Goal: Transaction & Acquisition: Book appointment/travel/reservation

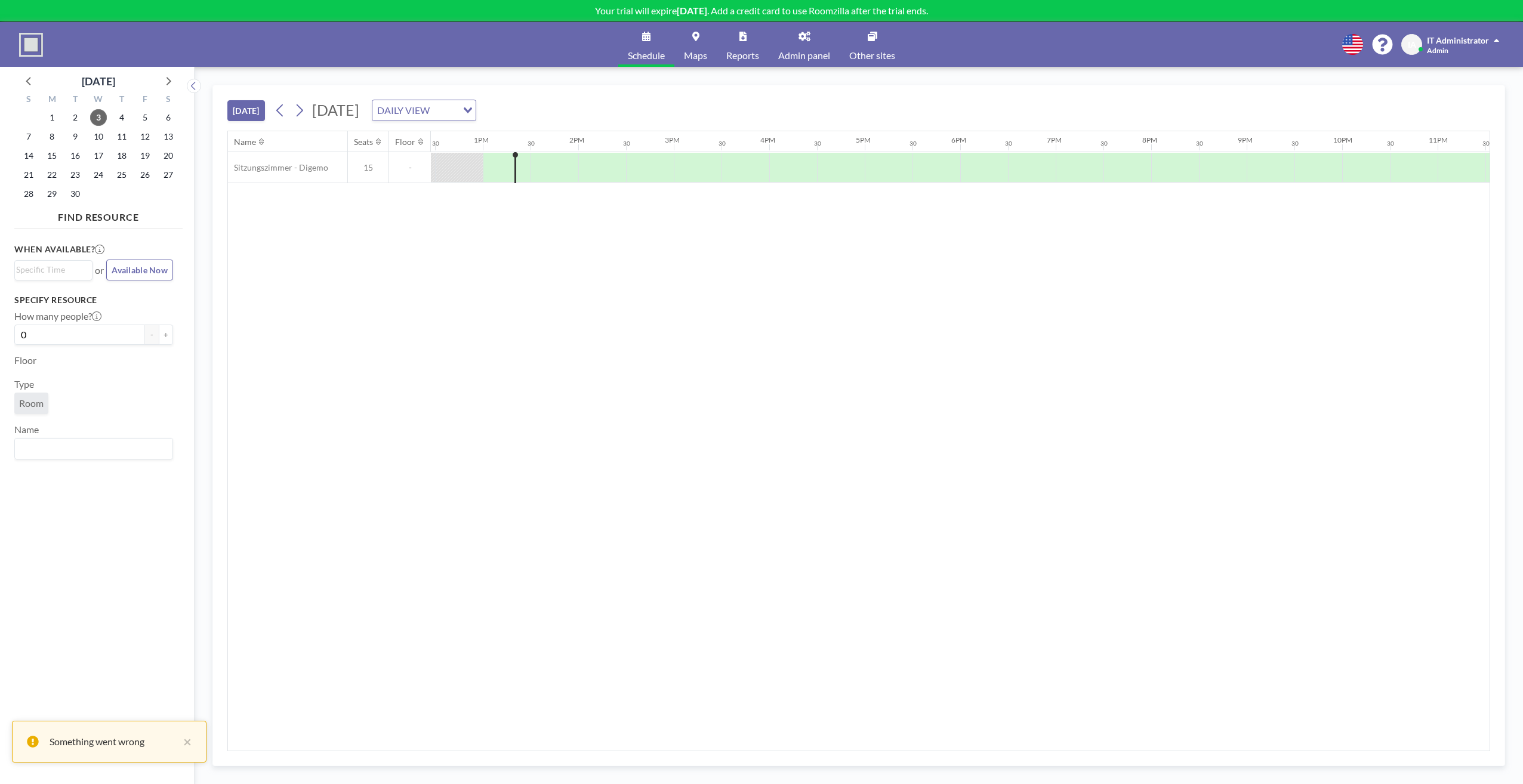
scroll to position [0, 1193]
click at [33, 405] on span "Room" at bounding box center [31, 403] width 24 height 12
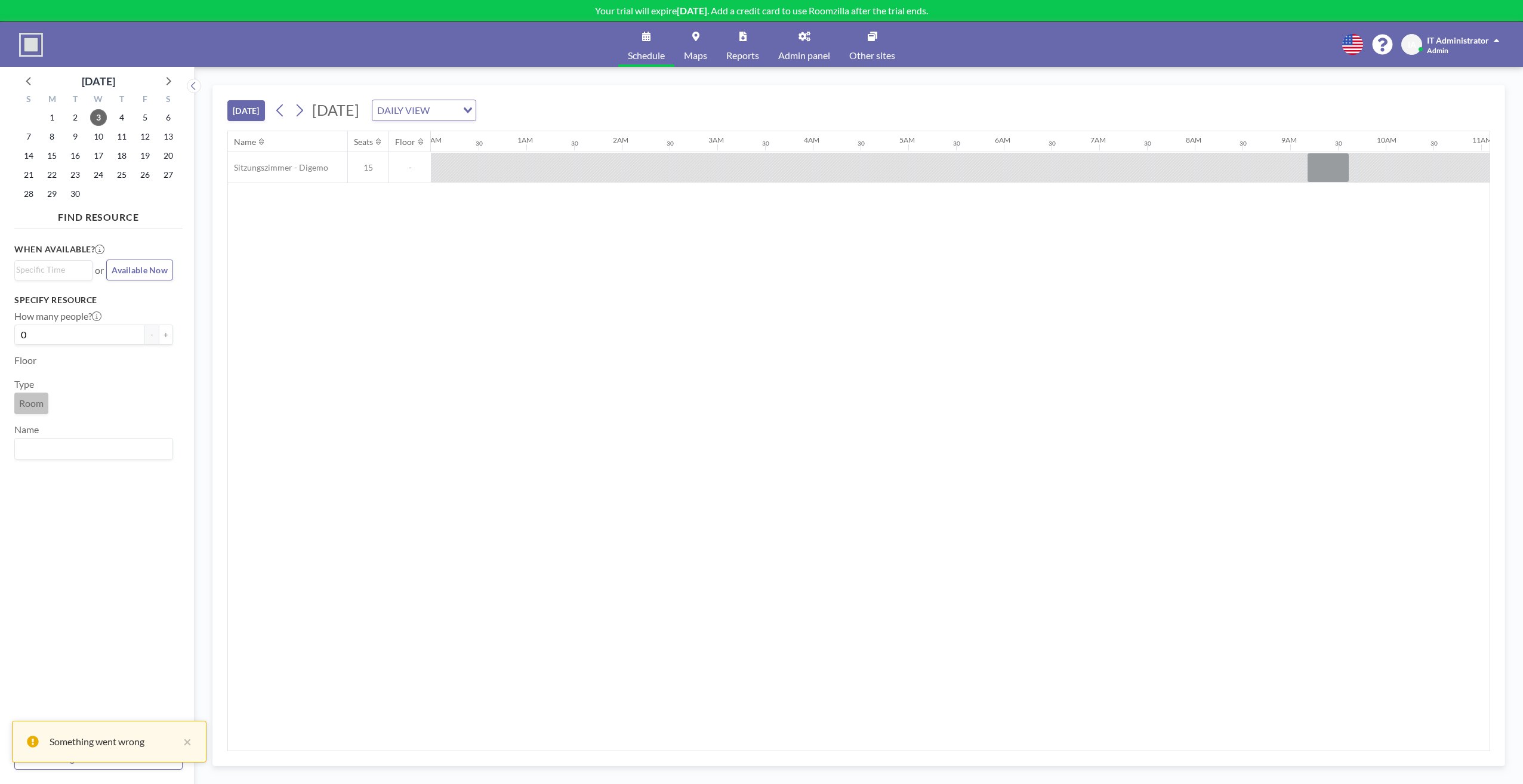
scroll to position [0, 276]
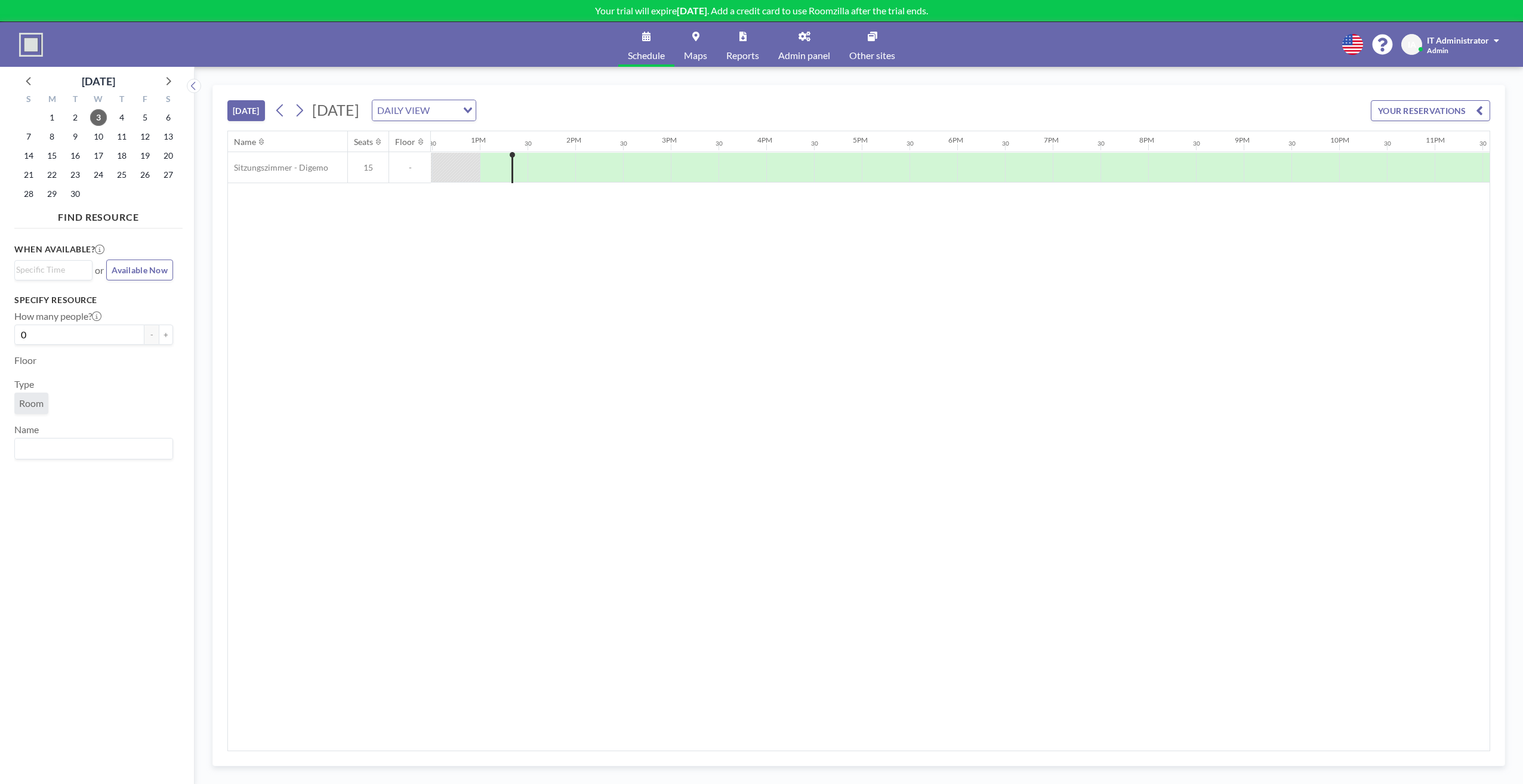
scroll to position [0, 1193]
drag, startPoint x: 900, startPoint y: 288, endPoint x: 646, endPoint y: 265, distance: 255.0
click at [803, 294] on div "Name Seats Floor 12AM 30 1AM 30 2AM 30 3AM 30 4AM 30 5AM 30 6AM 30 7AM 30 8AM 3…" at bounding box center [859, 441] width 1262 height 619
click at [60, 447] on input "Search for option" at bounding box center [90, 448] width 150 height 16
click at [220, 414] on div "TODAY Wednesday, September 3, 2025 DAILY VIEW Loading... YOUR RESERVATIONS Name…" at bounding box center [859, 425] width 1293 height 681
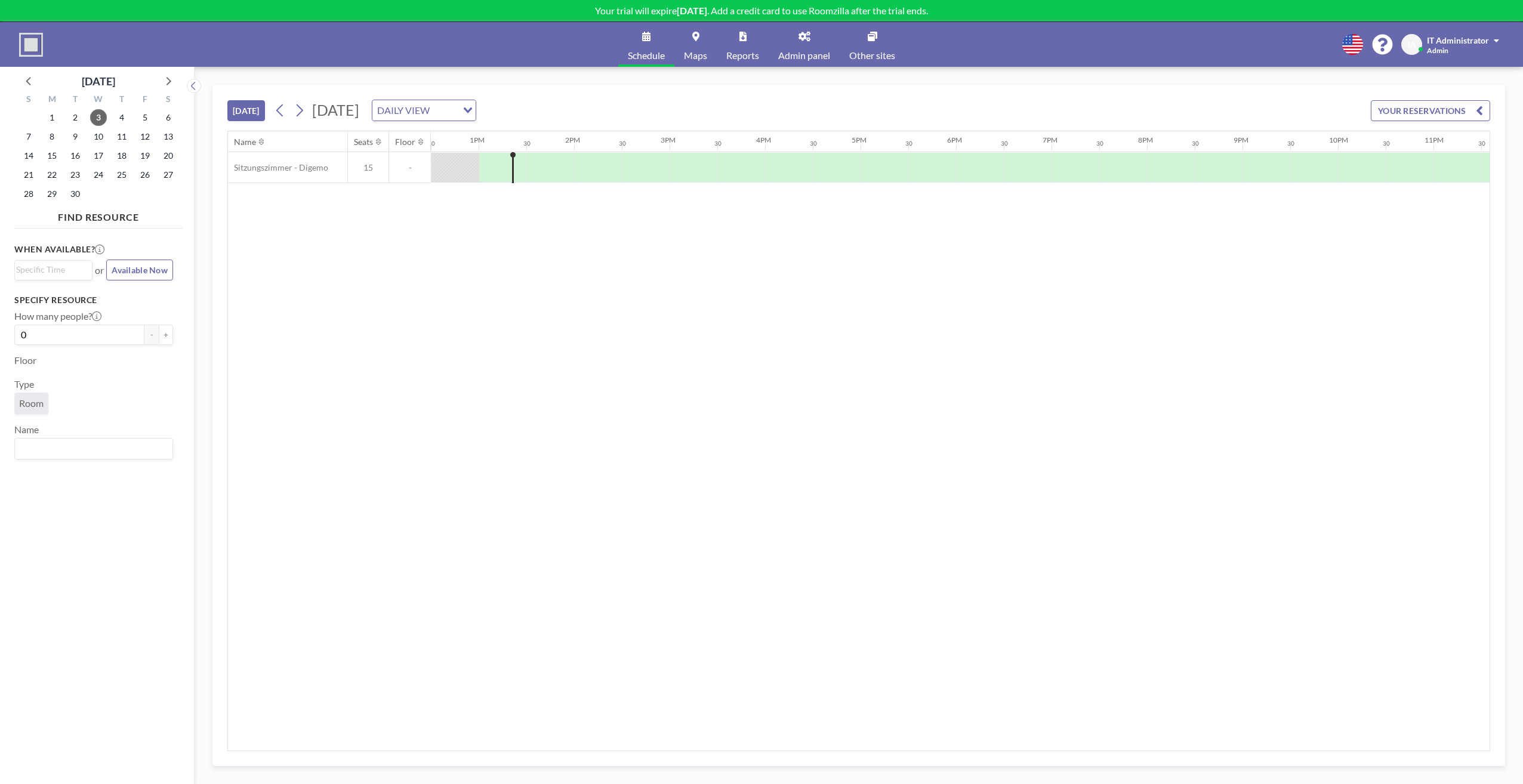
click at [457, 108] on div "DAILY VIEW" at bounding box center [414, 109] width 85 height 18
click at [461, 107] on input "Search for option" at bounding box center [417, 110] width 87 height 16
click at [574, 138] on li "DAILY VIEW" at bounding box center [585, 131] width 102 height 18
click at [457, 114] on div "DAILY VIEW" at bounding box center [414, 109] width 85 height 18
click at [566, 157] on li "WEEKLY VIEW" at bounding box center [585, 149] width 102 height 18
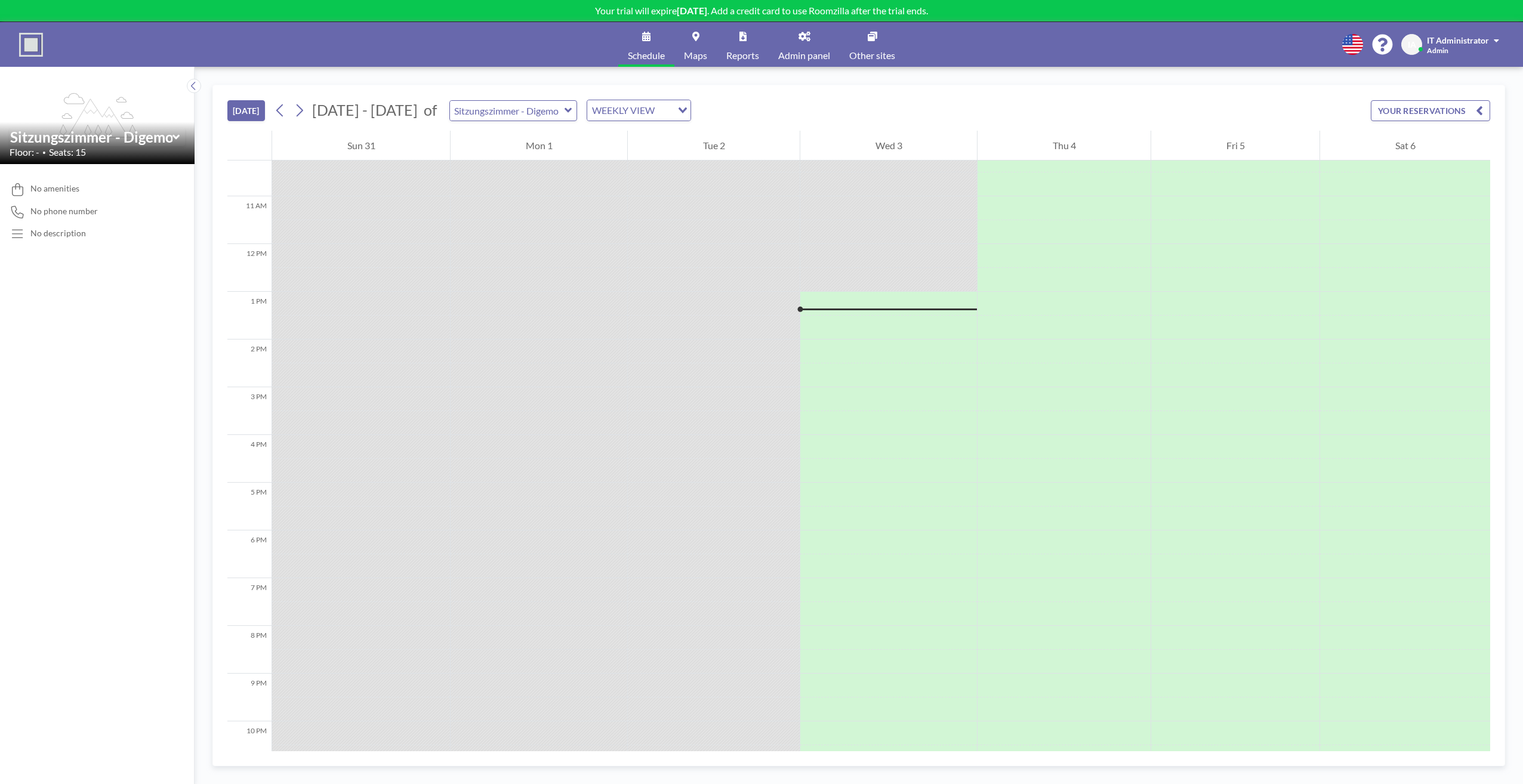
scroll to position [561, 0]
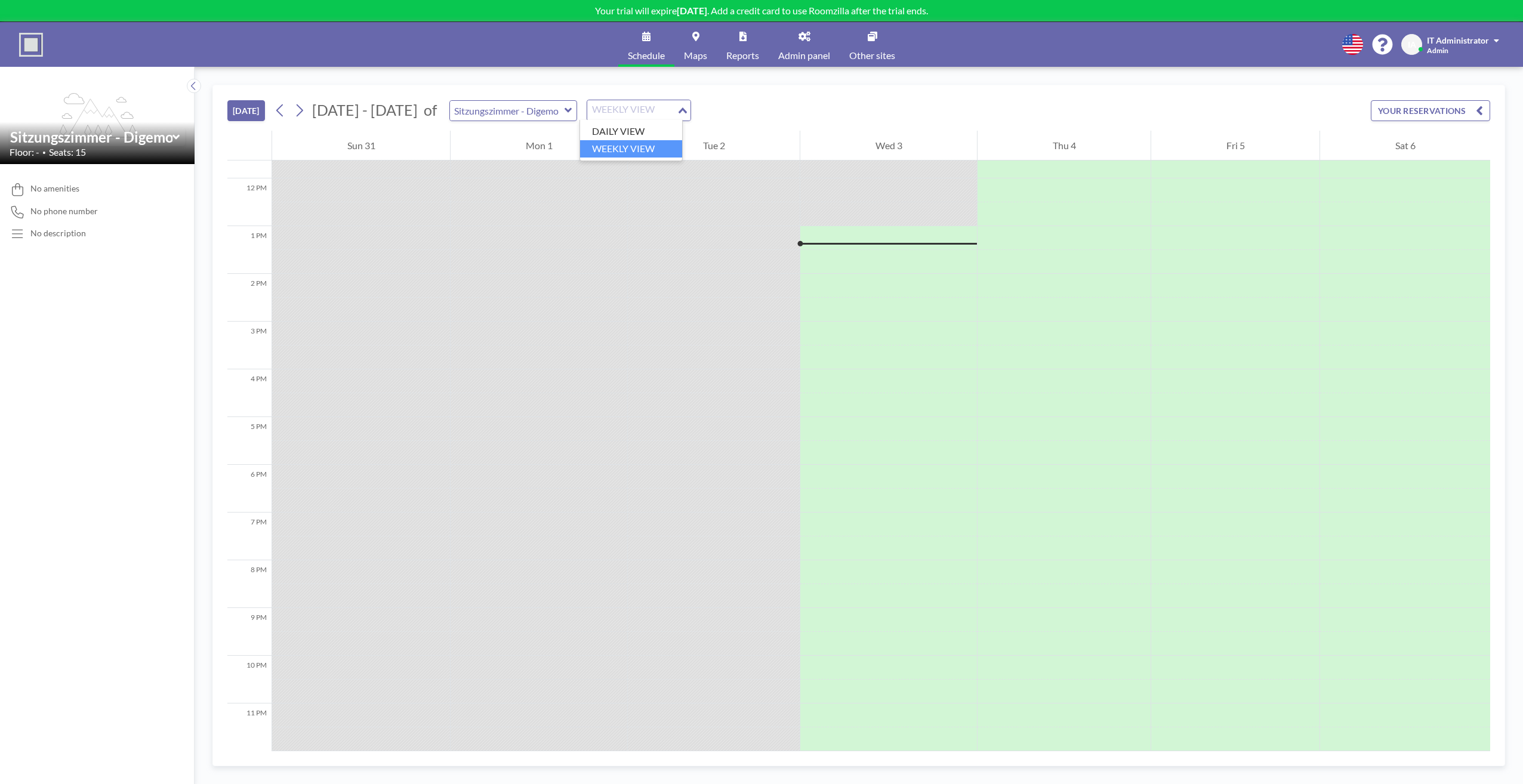
click at [622, 113] on div "WEEKLY VIEW" at bounding box center [632, 109] width 90 height 18
click at [623, 134] on li "DAILY VIEW" at bounding box center [631, 131] width 102 height 18
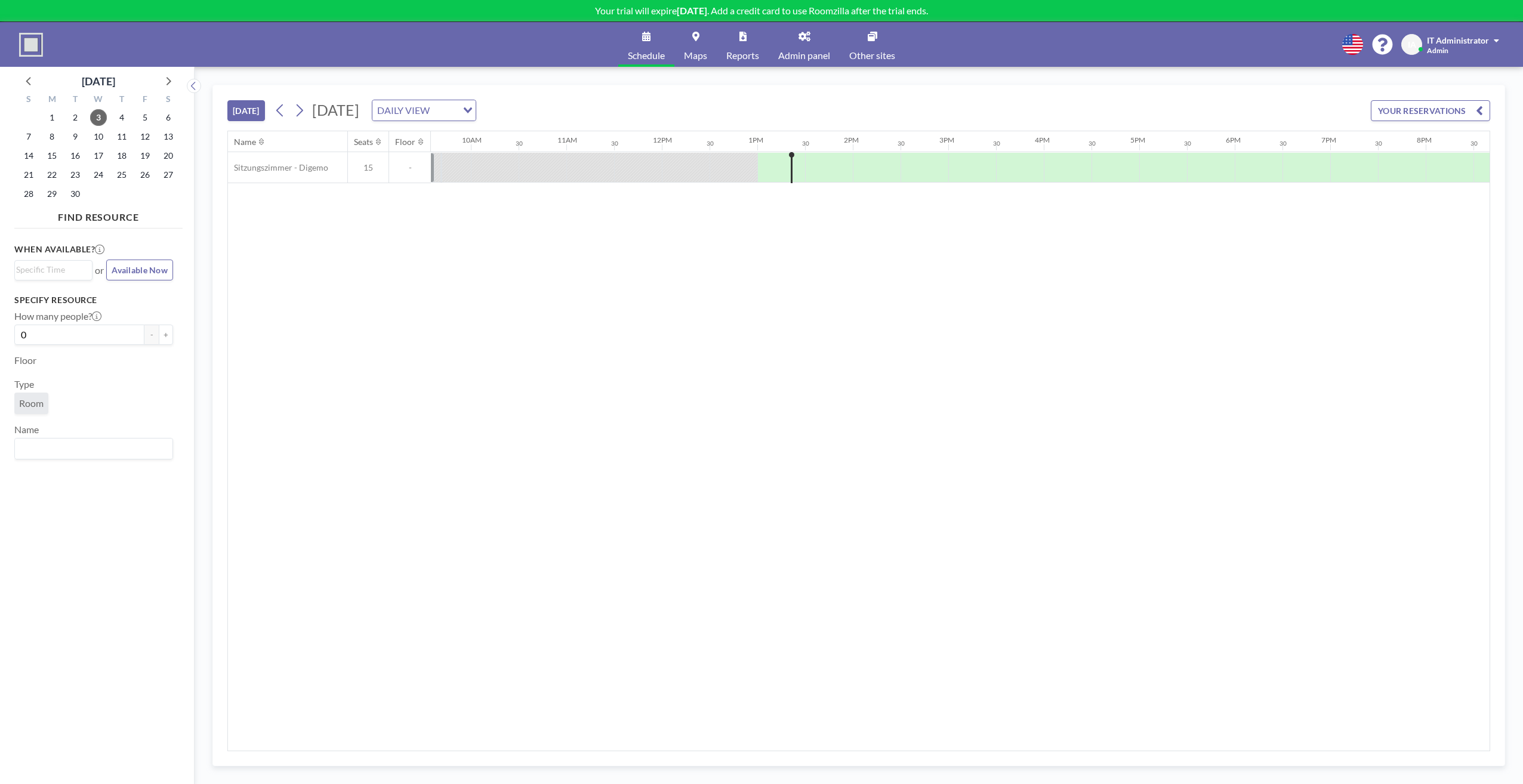
scroll to position [0, 1193]
click at [799, 49] on link "Admin panel" at bounding box center [804, 44] width 71 height 44
click at [710, 341] on div "Name Seats Floor 12AM 30 1AM 30 2AM 30 3AM 30 4AM 30 5AM 30 6AM 30 7AM 30 8AM 3…" at bounding box center [859, 441] width 1262 height 619
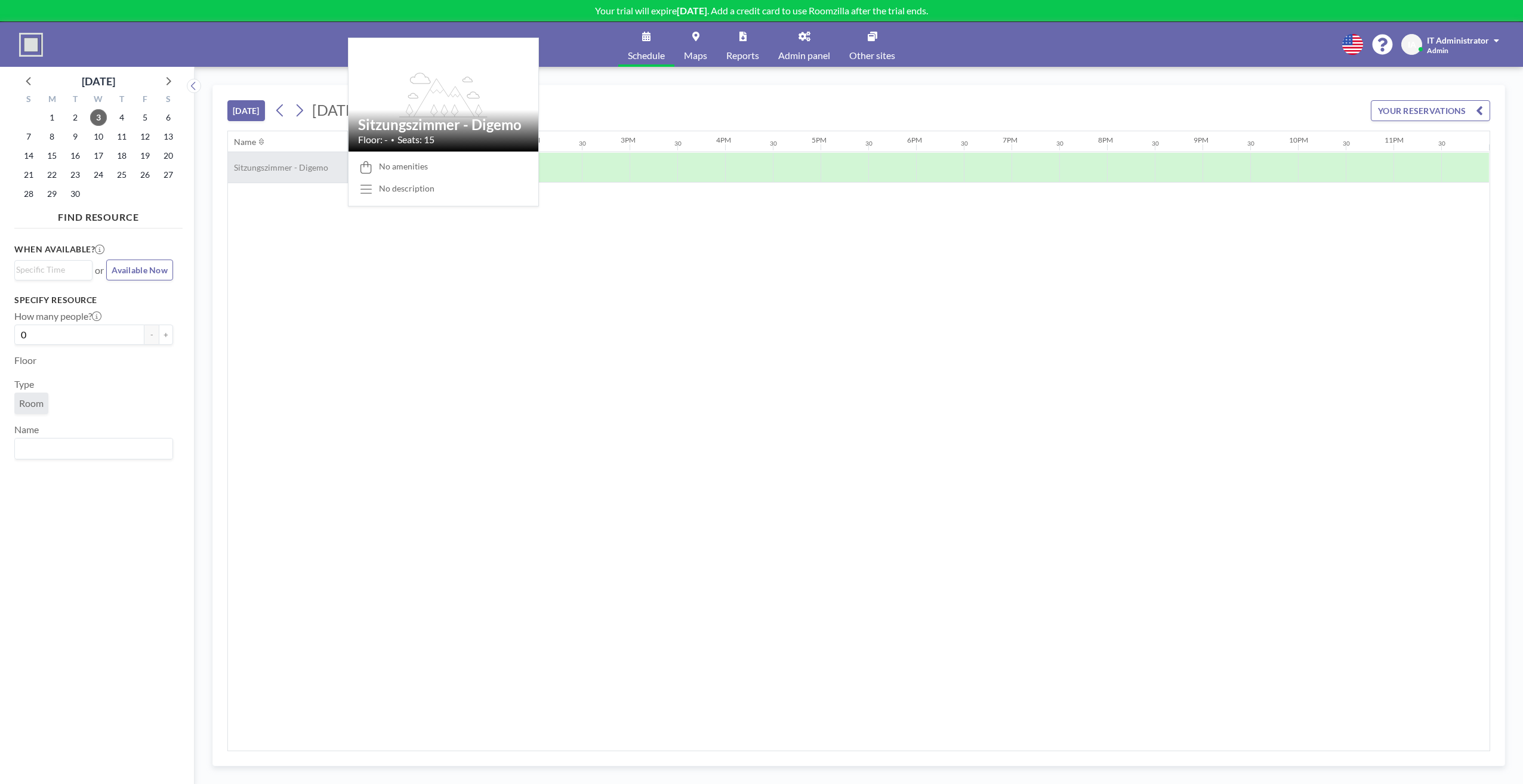
click at [297, 163] on span "Sitzungszimmer - Digemo" at bounding box center [278, 167] width 100 height 11
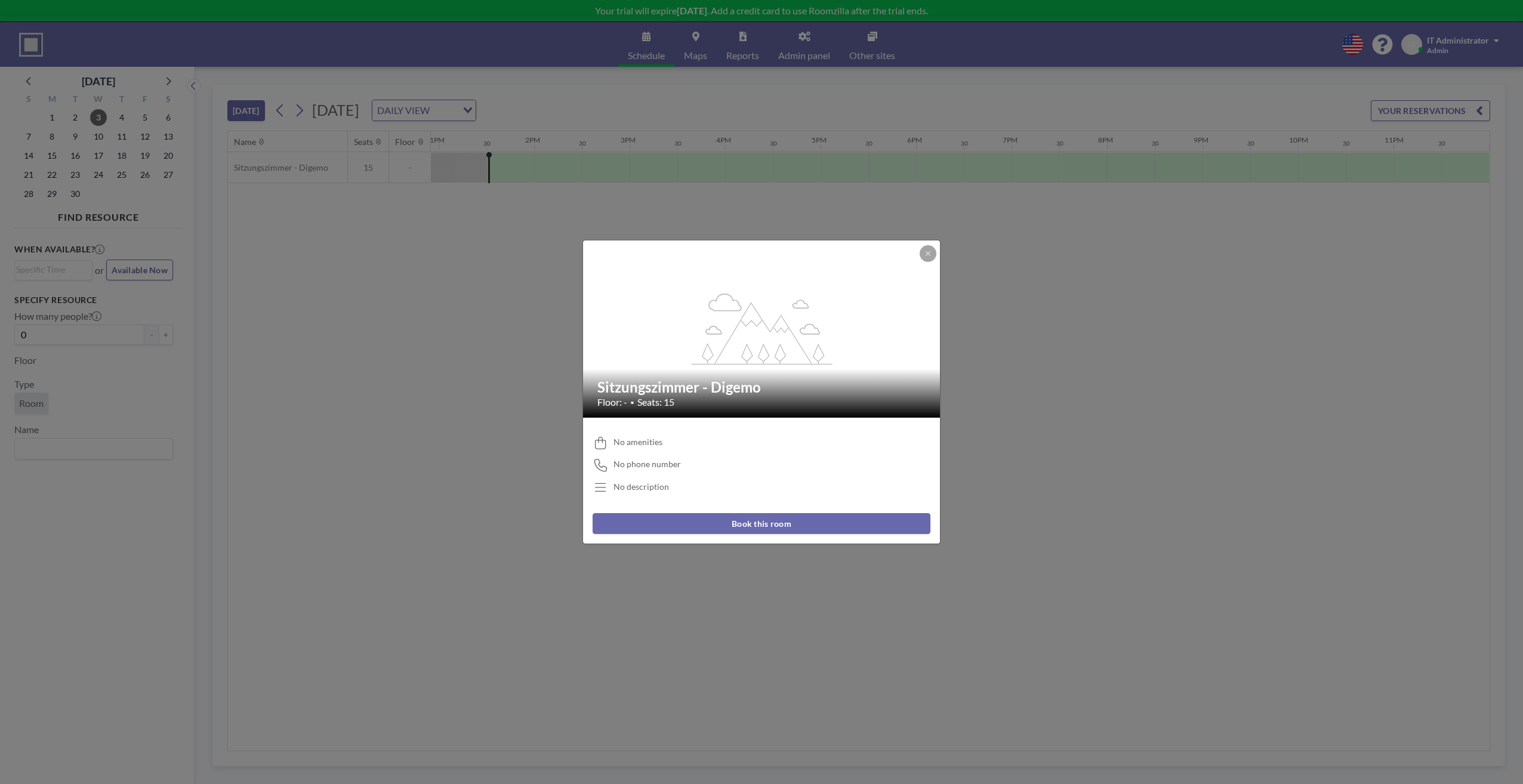
click at [659, 442] on span "No amenities" at bounding box center [638, 442] width 49 height 11
click at [652, 459] on span "No phone number" at bounding box center [647, 464] width 68 height 11
click at [596, 485] on icon at bounding box center [600, 488] width 16 height 13
click at [926, 250] on icon at bounding box center [928, 254] width 8 height 8
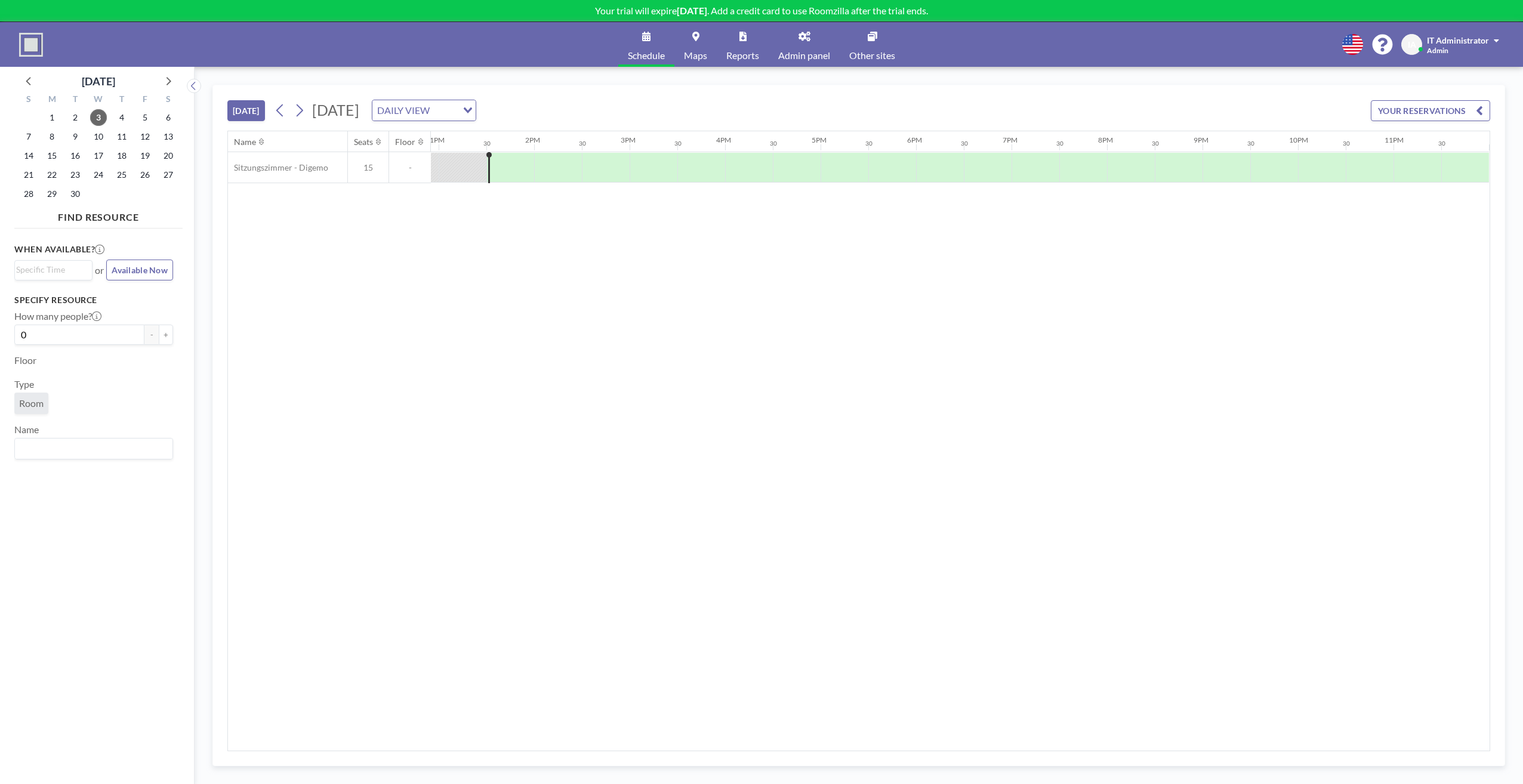
click at [792, 242] on div "Name Seats Floor 12AM 30 1AM 30 2AM 30 3AM 30 4AM 30 5AM 30 6AM 30 7AM 30 8AM 3…" at bounding box center [859, 441] width 1262 height 619
click at [1418, 115] on button "YOUR RESERVATIONS" at bounding box center [1430, 110] width 120 height 21
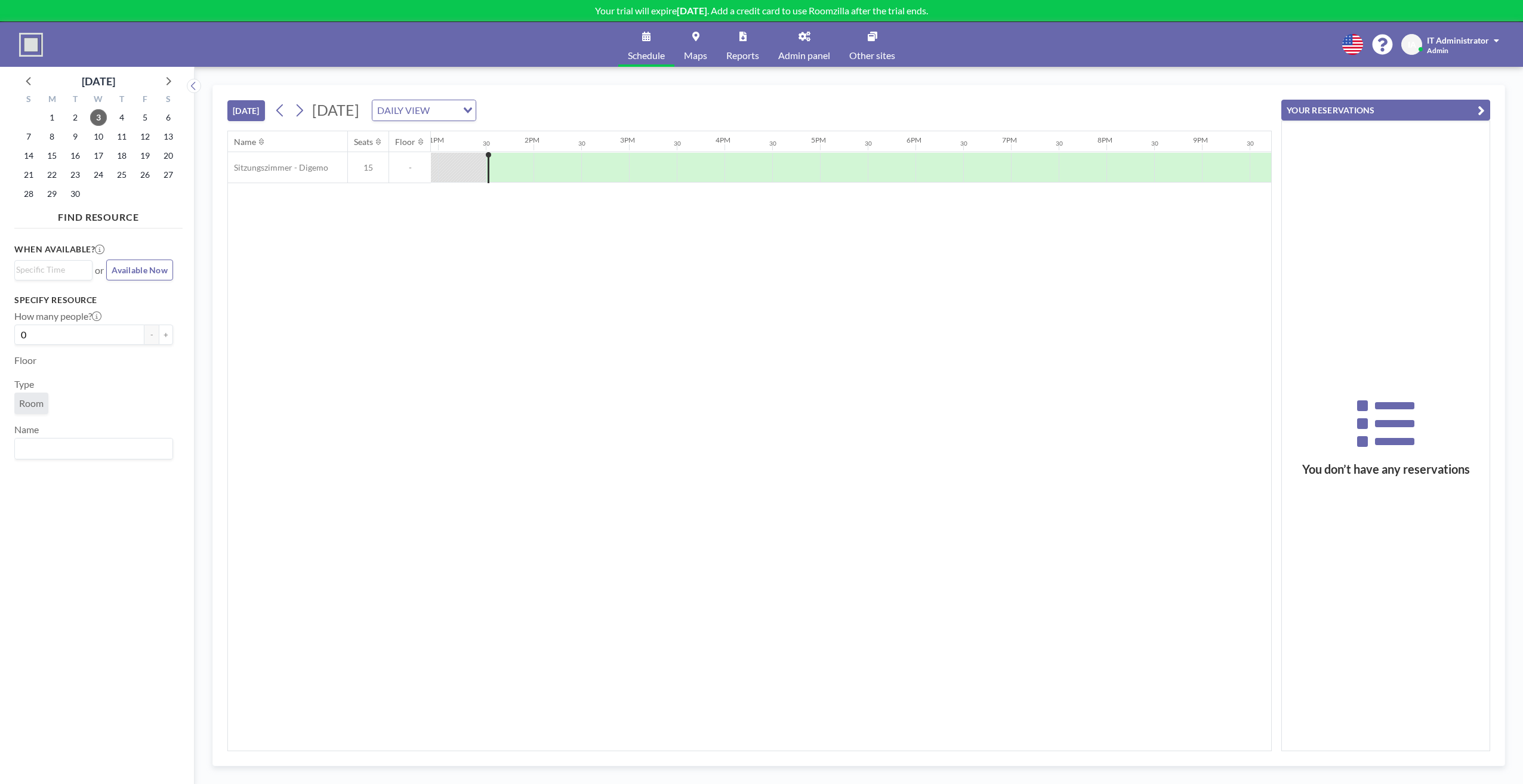
click at [1424, 105] on button "YOUR RESERVATIONS" at bounding box center [1386, 110] width 209 height 21
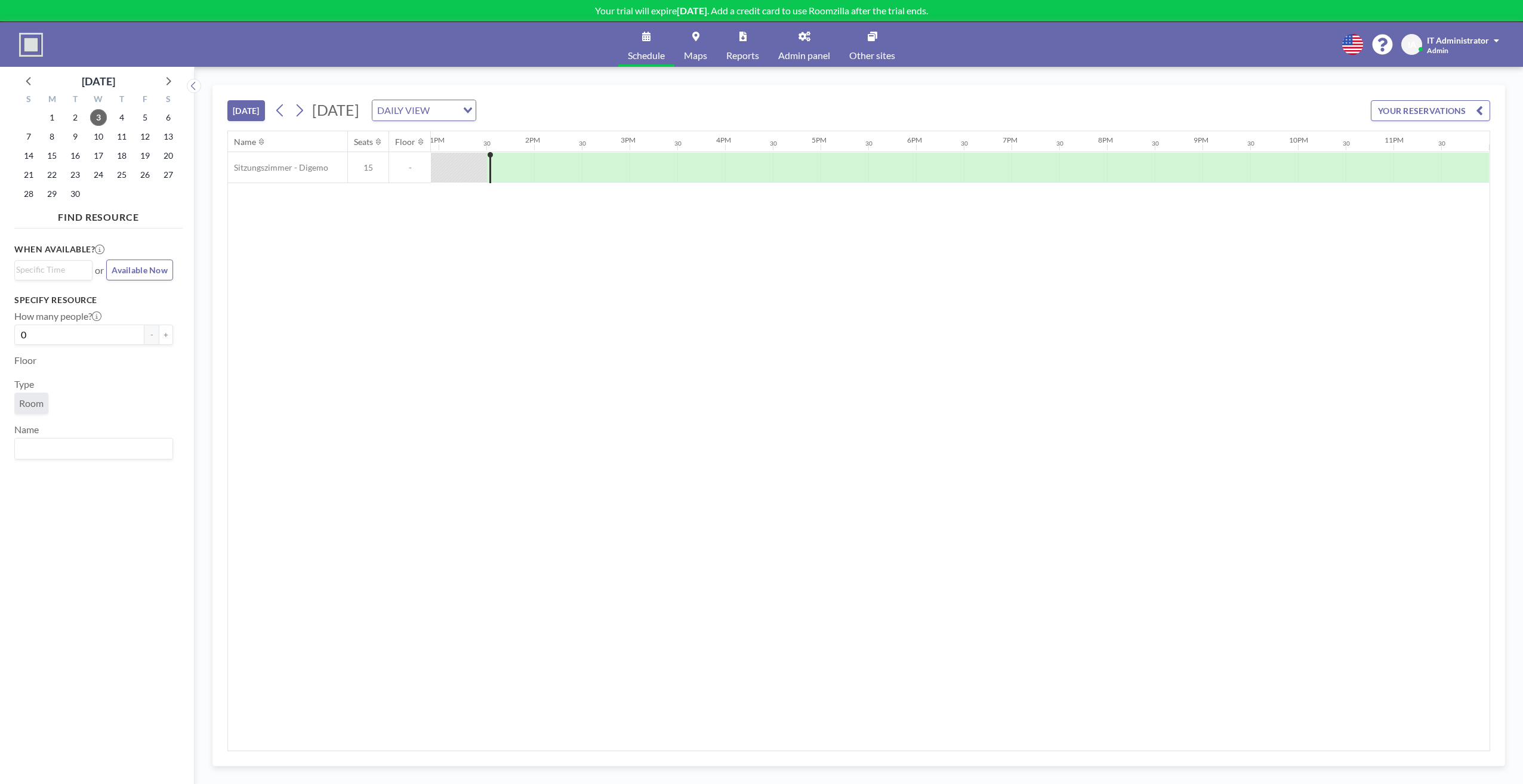
click at [676, 484] on div "Name Seats Floor 12AM 30 1AM 30 2AM 30 3AM 30 4AM 30 5AM 30 6AM 30 7AM 30 8AM 3…" at bounding box center [859, 441] width 1262 height 619
click at [652, 44] on link "Schedule" at bounding box center [646, 44] width 56 height 44
click at [786, 48] on link "Admin panel" at bounding box center [804, 44] width 71 height 44
click at [539, 167] on div at bounding box center [557, 168] width 48 height 30
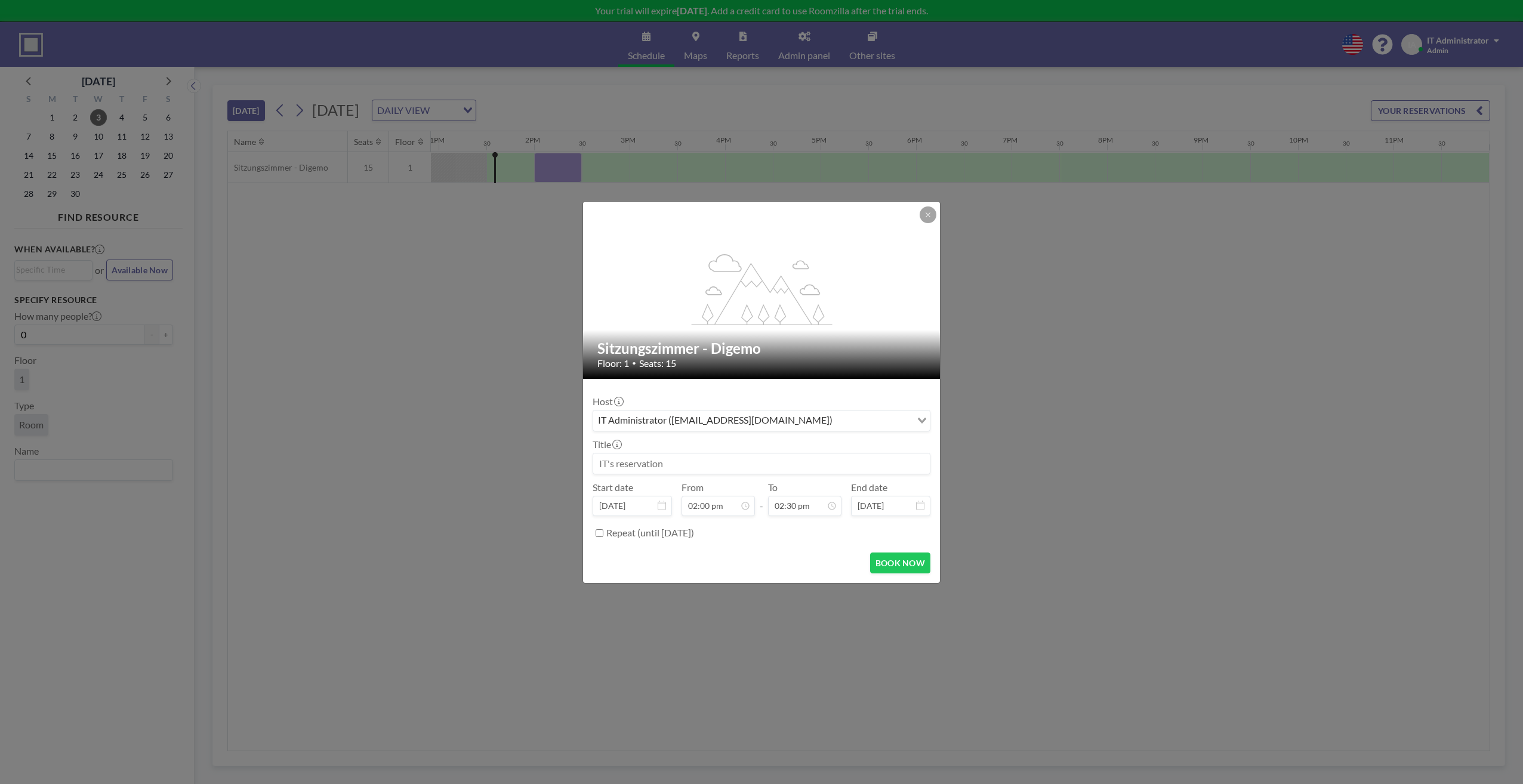
click at [664, 422] on div "IT Administrator ([EMAIL_ADDRESS][DOMAIN_NAME])" at bounding box center [752, 419] width 318 height 18
click at [664, 422] on input "Search for option" at bounding box center [754, 421] width 320 height 16
click at [674, 484] on div "Start date Sep 3, 2025 From 02:00 pm - To 02:30 pm End date Sep 3, 2025" at bounding box center [762, 499] width 338 height 34
click at [652, 463] on input at bounding box center [762, 464] width 336 height 20
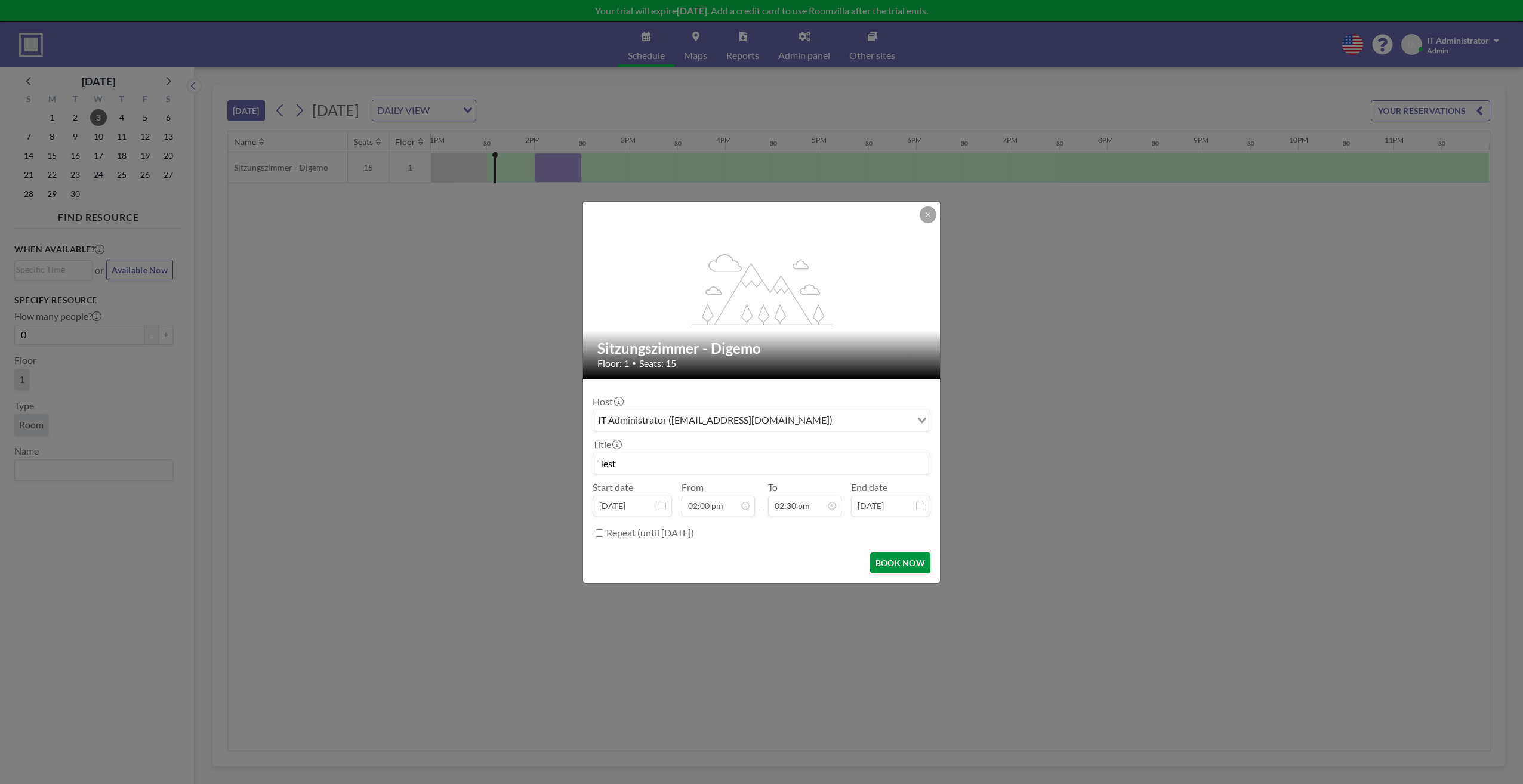
type input "Test"
click at [890, 561] on button "BOOK NOW" at bounding box center [900, 562] width 60 height 21
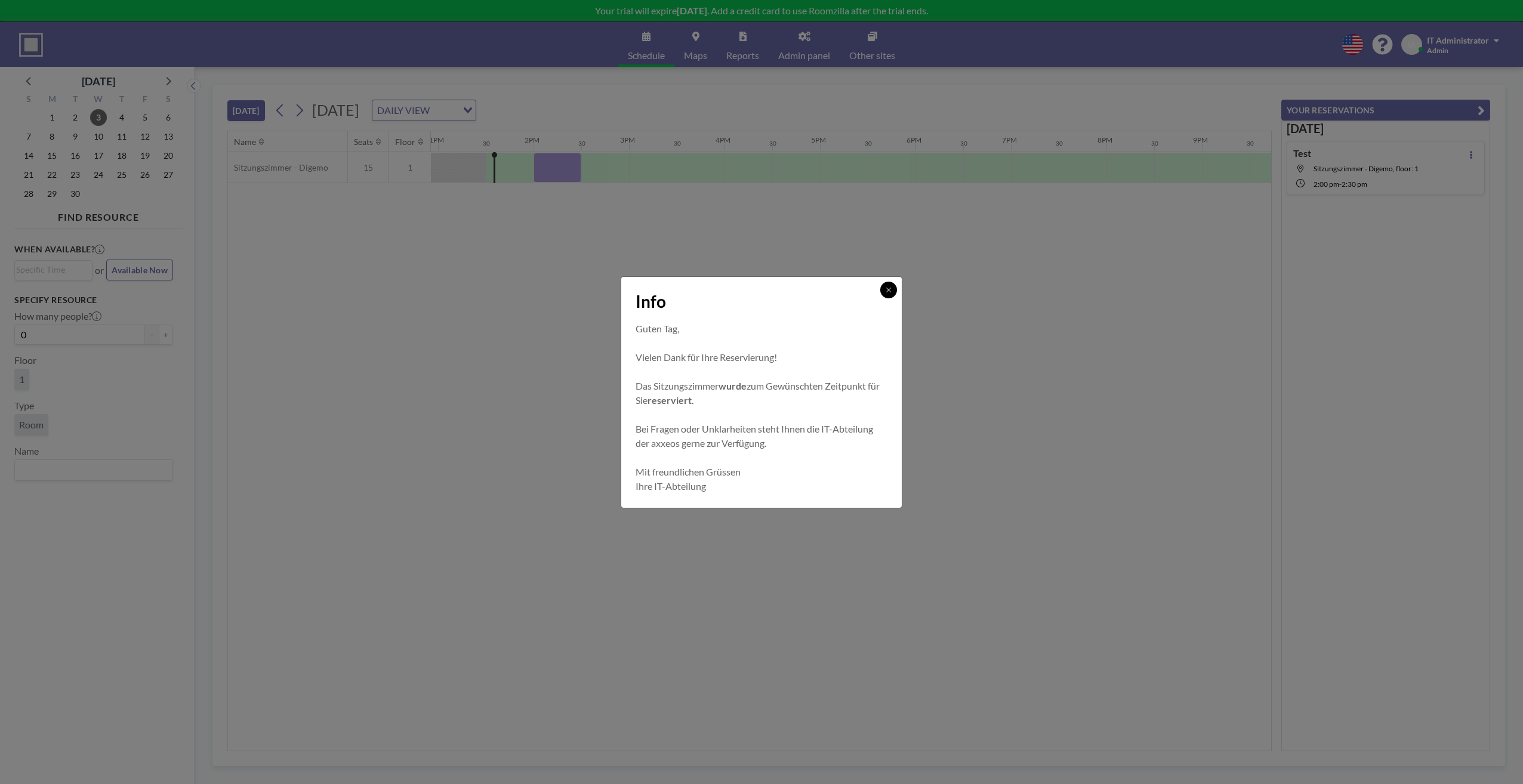
click at [884, 290] on button at bounding box center [889, 290] width 17 height 17
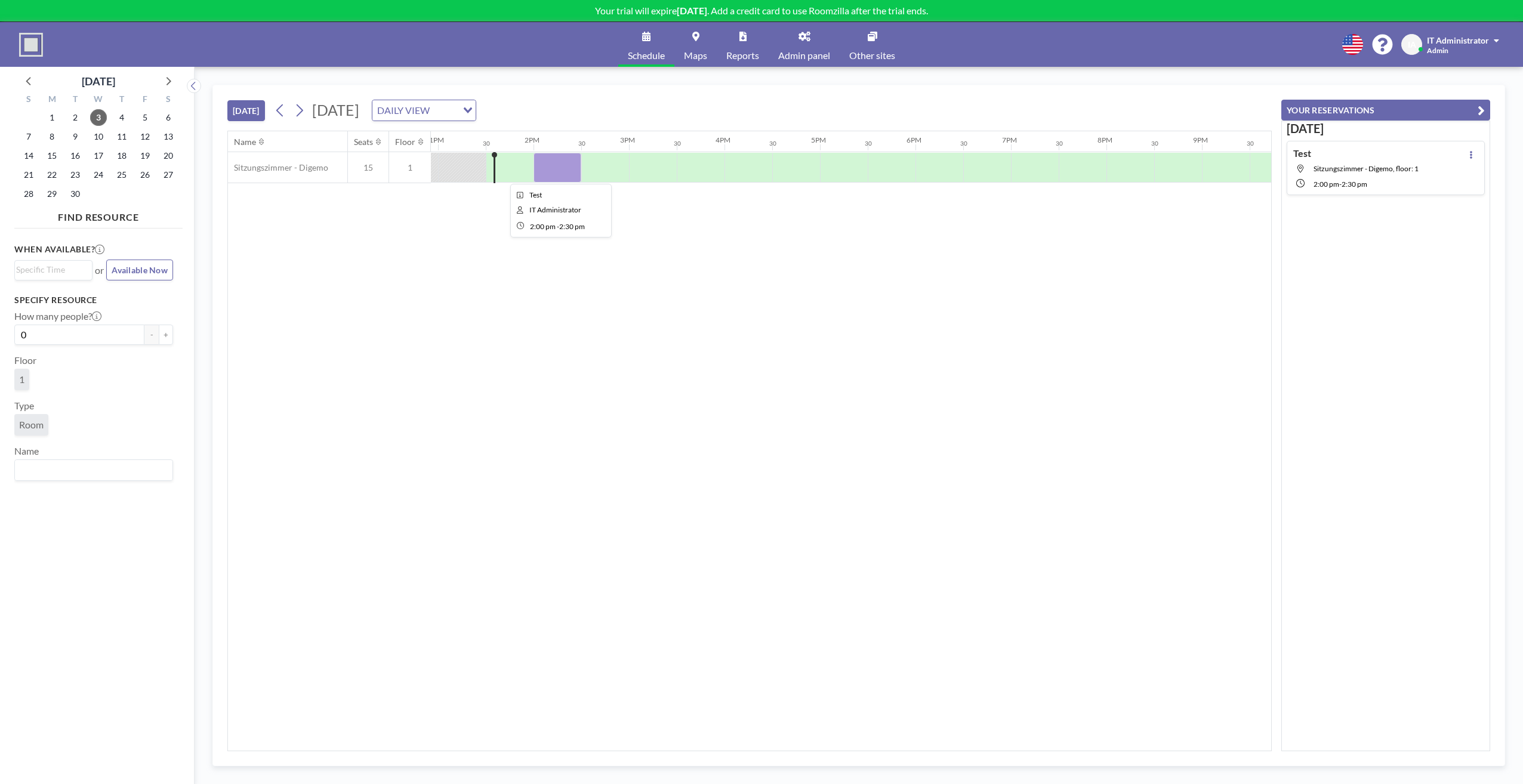
drag, startPoint x: 556, startPoint y: 163, endPoint x: 538, endPoint y: 170, distance: 19.3
click at [538, 170] on div at bounding box center [557, 168] width 48 height 30
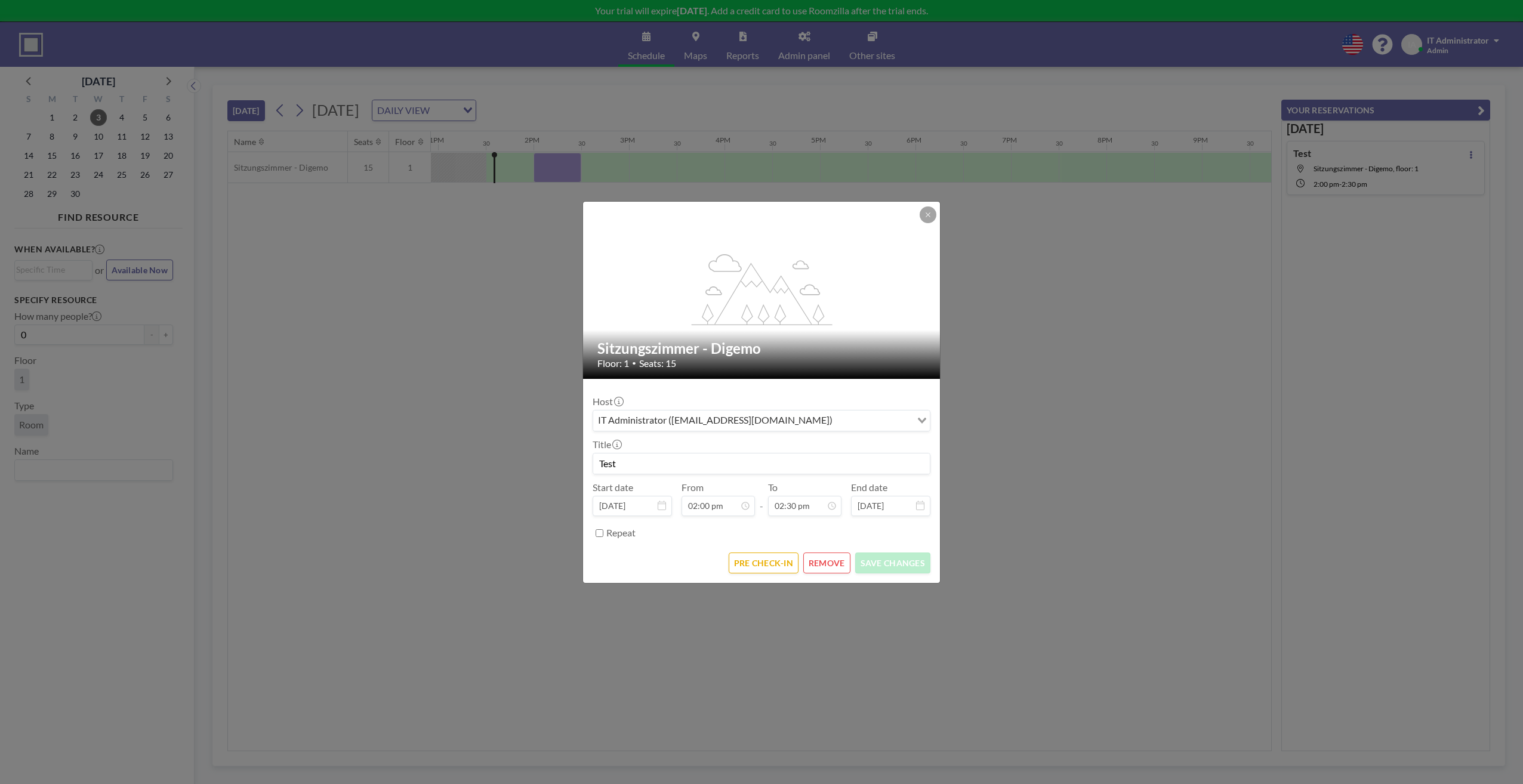
click at [823, 561] on button "REMOVE" at bounding box center [827, 562] width 47 height 21
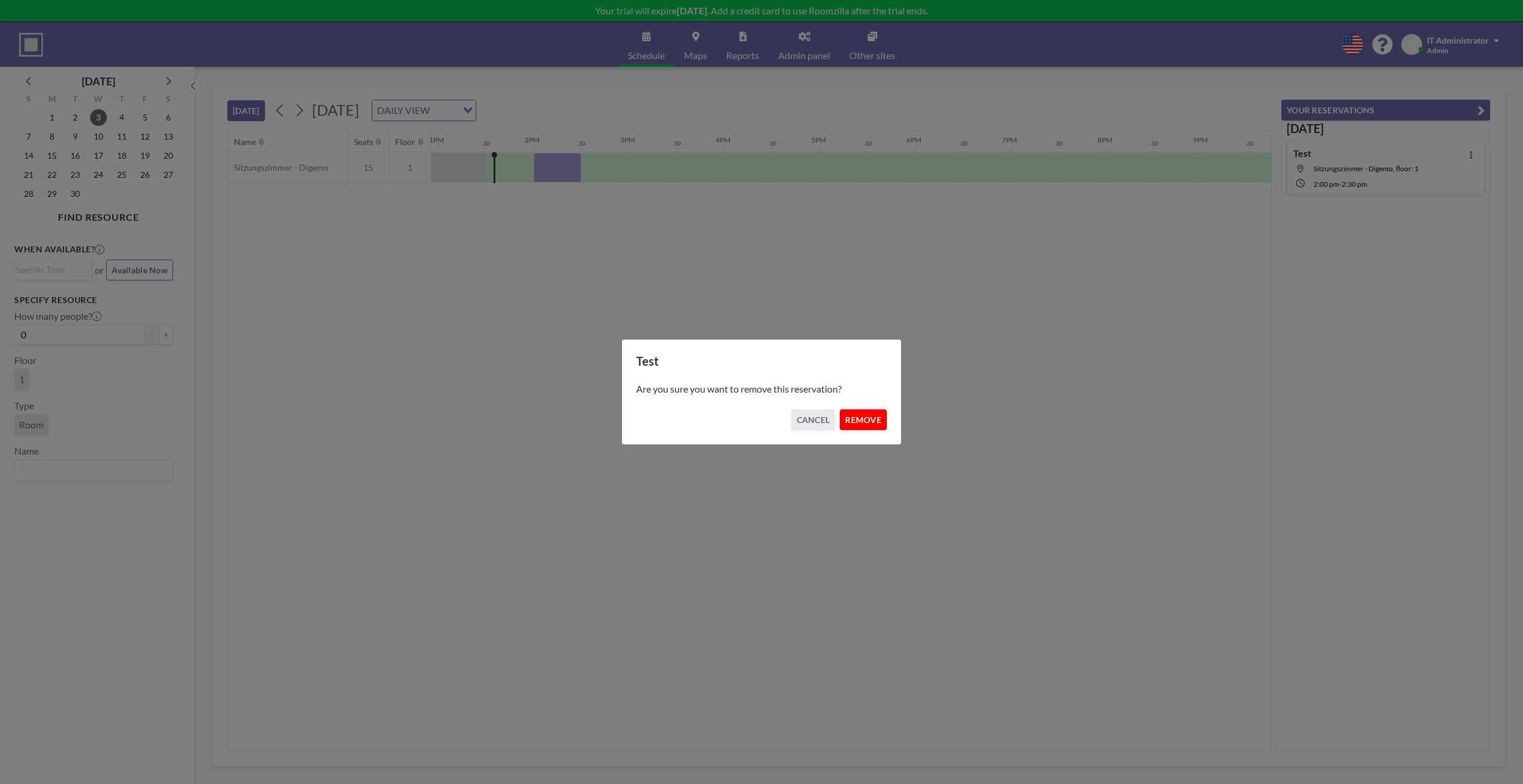
click at [861, 428] on button "REMOVE" at bounding box center [863, 419] width 47 height 21
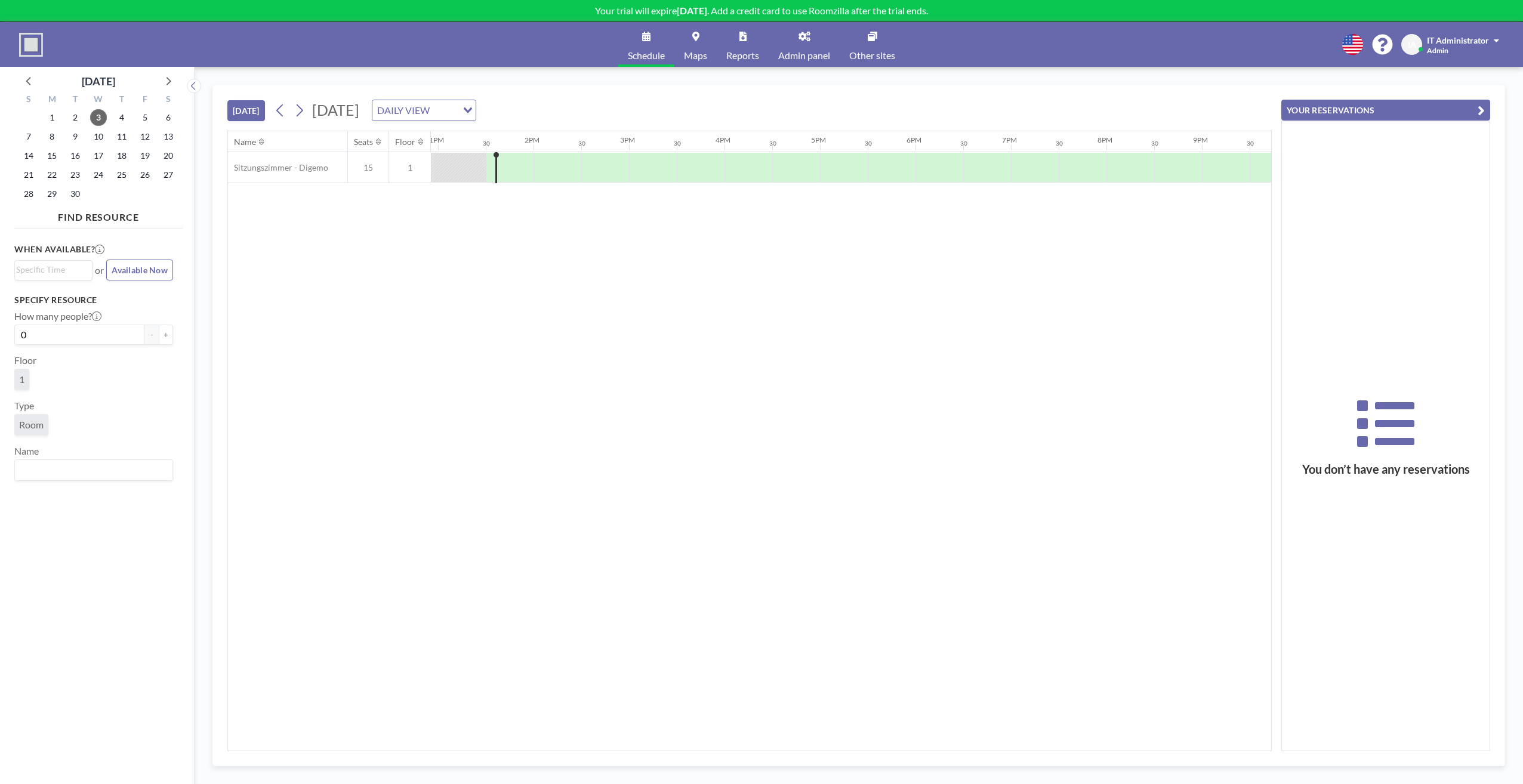
click at [795, 51] on span "Admin panel" at bounding box center [804, 55] width 52 height 9
click at [1478, 106] on icon "button" at bounding box center [1481, 110] width 8 height 14
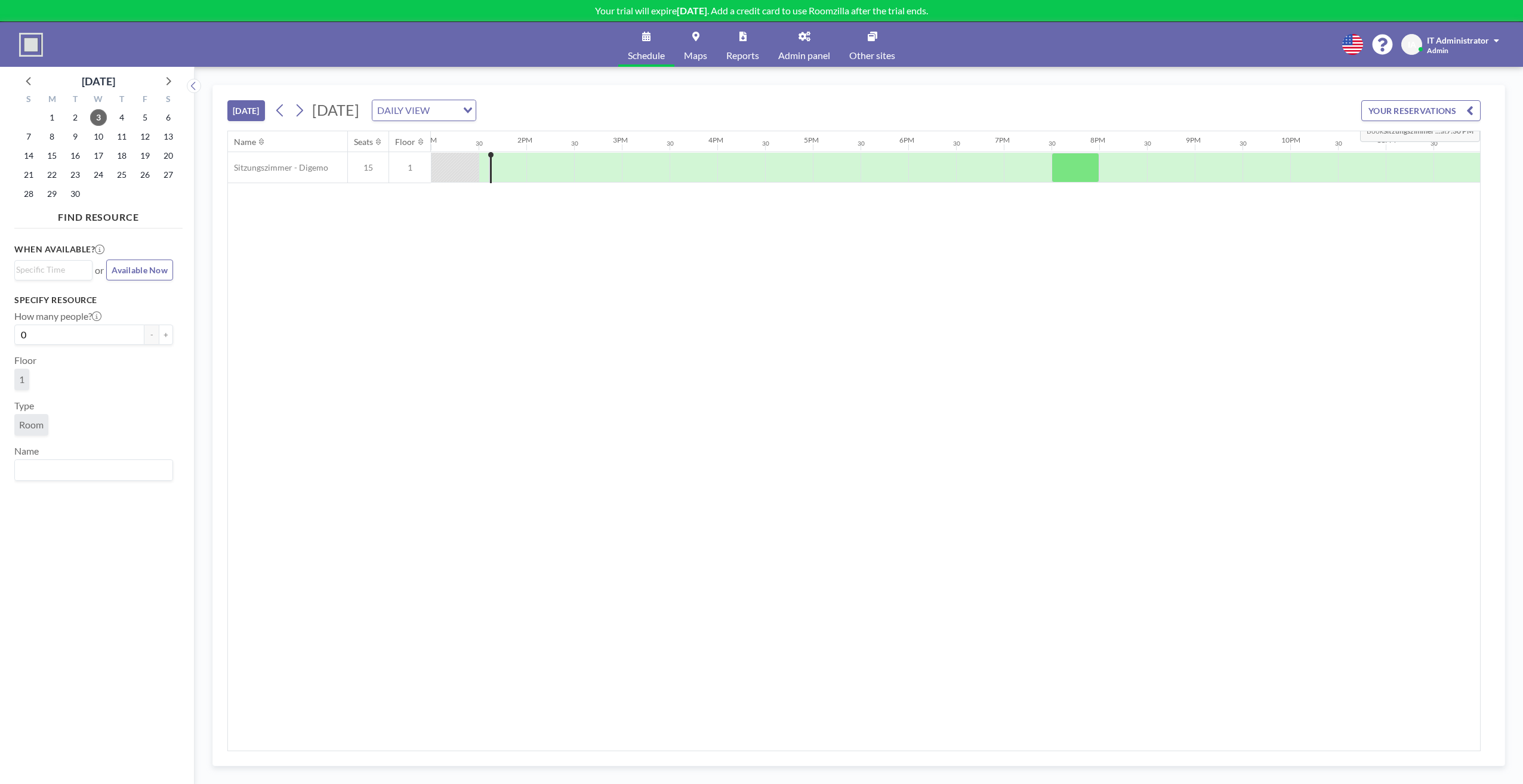
scroll to position [0, 1234]
click at [979, 334] on div "Name Seats Floor 12AM 30 1AM 30 2AM 30 3AM 30 4AM 30 5AM 30 6AM 30 7AM 30 8AM 3…" at bounding box center [859, 441] width 1262 height 619
click at [1485, 37] on span "IT Administrator" at bounding box center [1458, 40] width 62 height 10
click at [1481, 33] on div "Schedule Maps Reports Admin panel Other sites English Polski 日本語 Española [GEOG…" at bounding box center [762, 44] width 1523 height 44
click at [1469, 38] on span "IT Administrator" at bounding box center [1458, 40] width 62 height 10
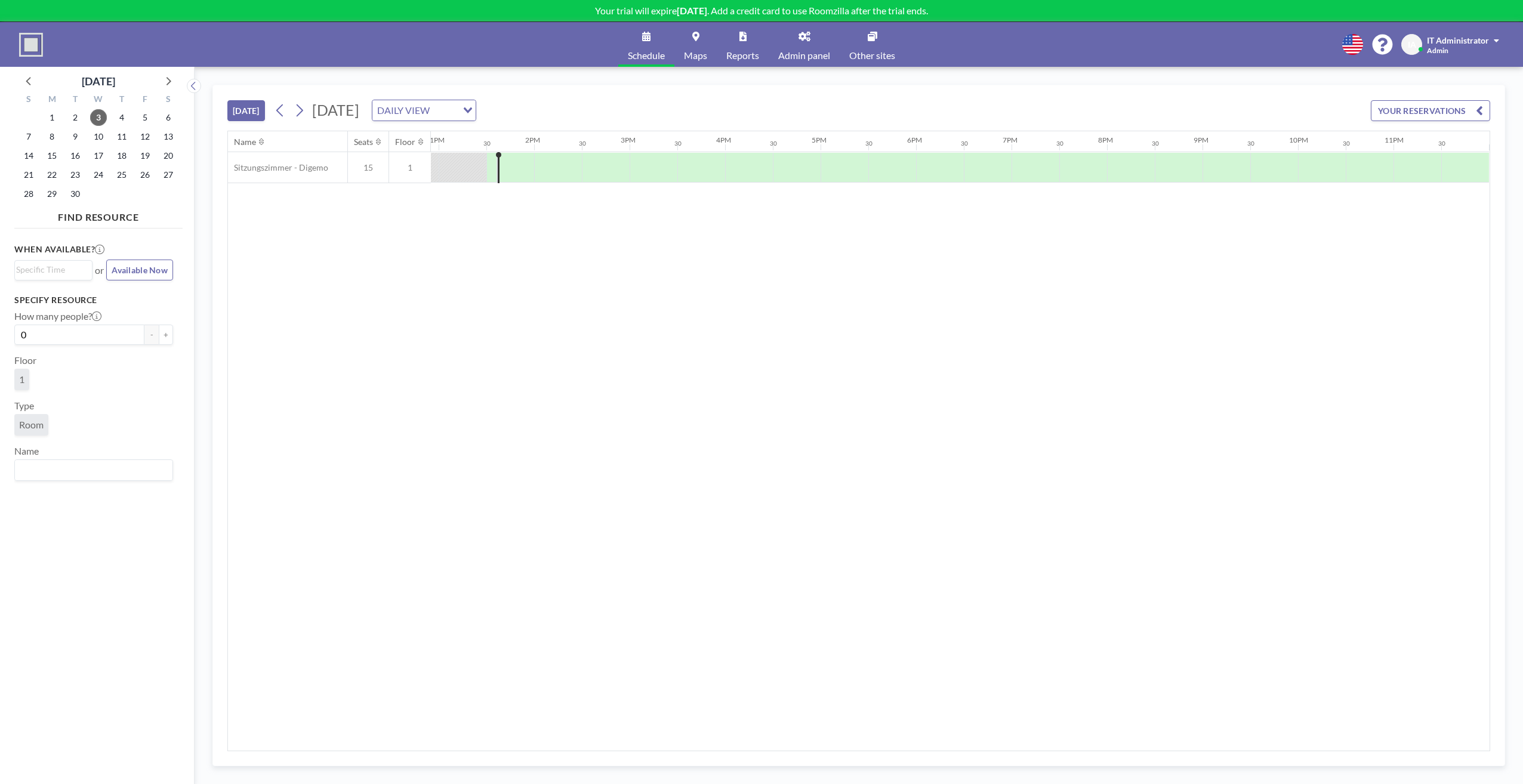
click at [1248, 42] on div "Schedule Maps Reports Admin panel Other sites English Polski 日本語 Española IA IT…" at bounding box center [762, 44] width 1523 height 44
click at [866, 48] on link "Other sites" at bounding box center [872, 44] width 65 height 44
click at [696, 276] on div "Name Seats Floor 12AM 30 1AM 30 2AM 30 3AM 30 4AM 30 5AM 30 6AM 30 7AM 30 8AM 3…" at bounding box center [859, 441] width 1262 height 619
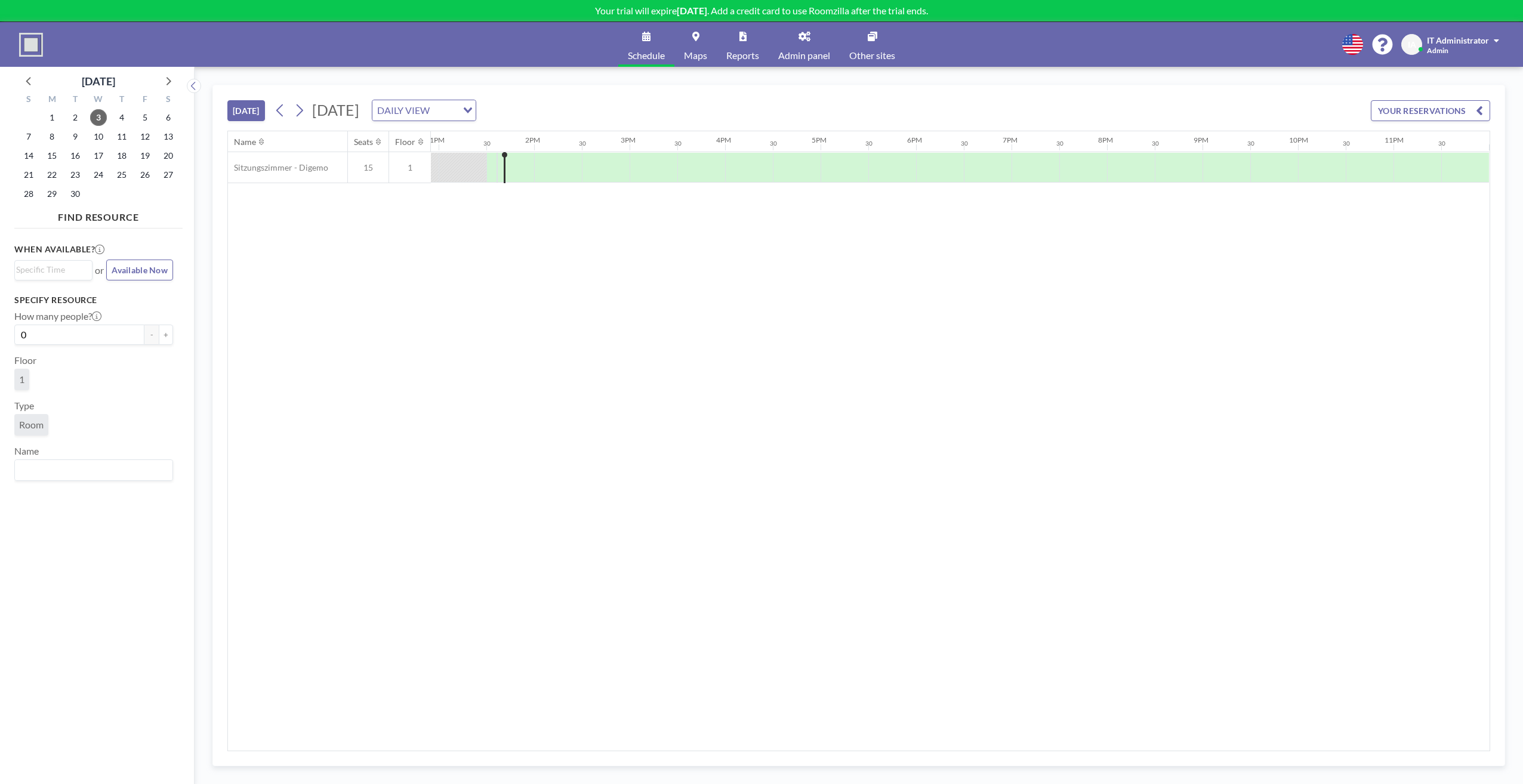
click at [505, 254] on div "Name Seats Floor 12AM 30 1AM 30 2AM 30 3AM 30 4AM 30 5AM 30 6AM 30 7AM 30 8AM 3…" at bounding box center [859, 441] width 1262 height 619
click at [695, 53] on span "Maps" at bounding box center [695, 55] width 23 height 9
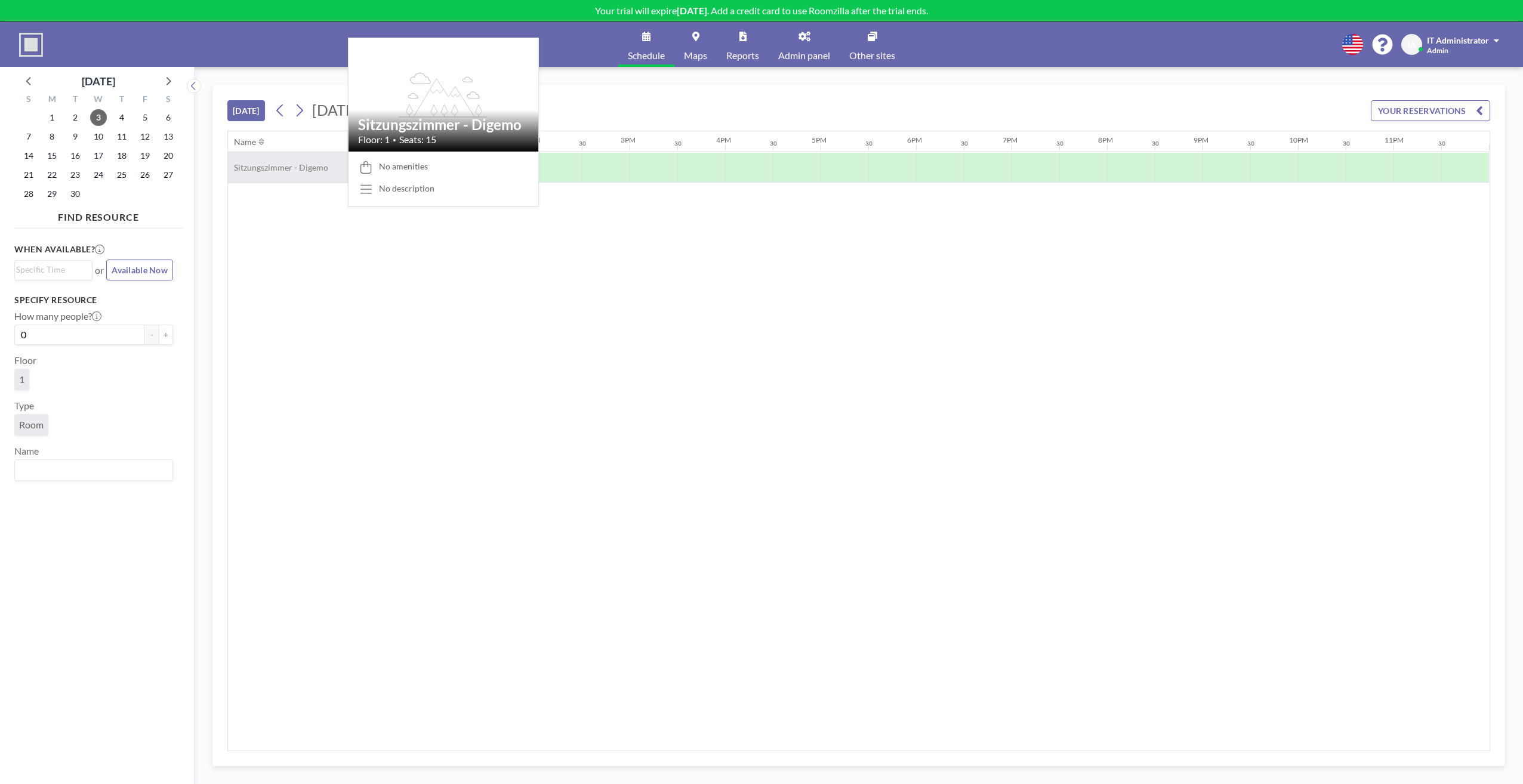
click at [279, 167] on span "Sitzungszimmer - Digemo" at bounding box center [278, 167] width 100 height 11
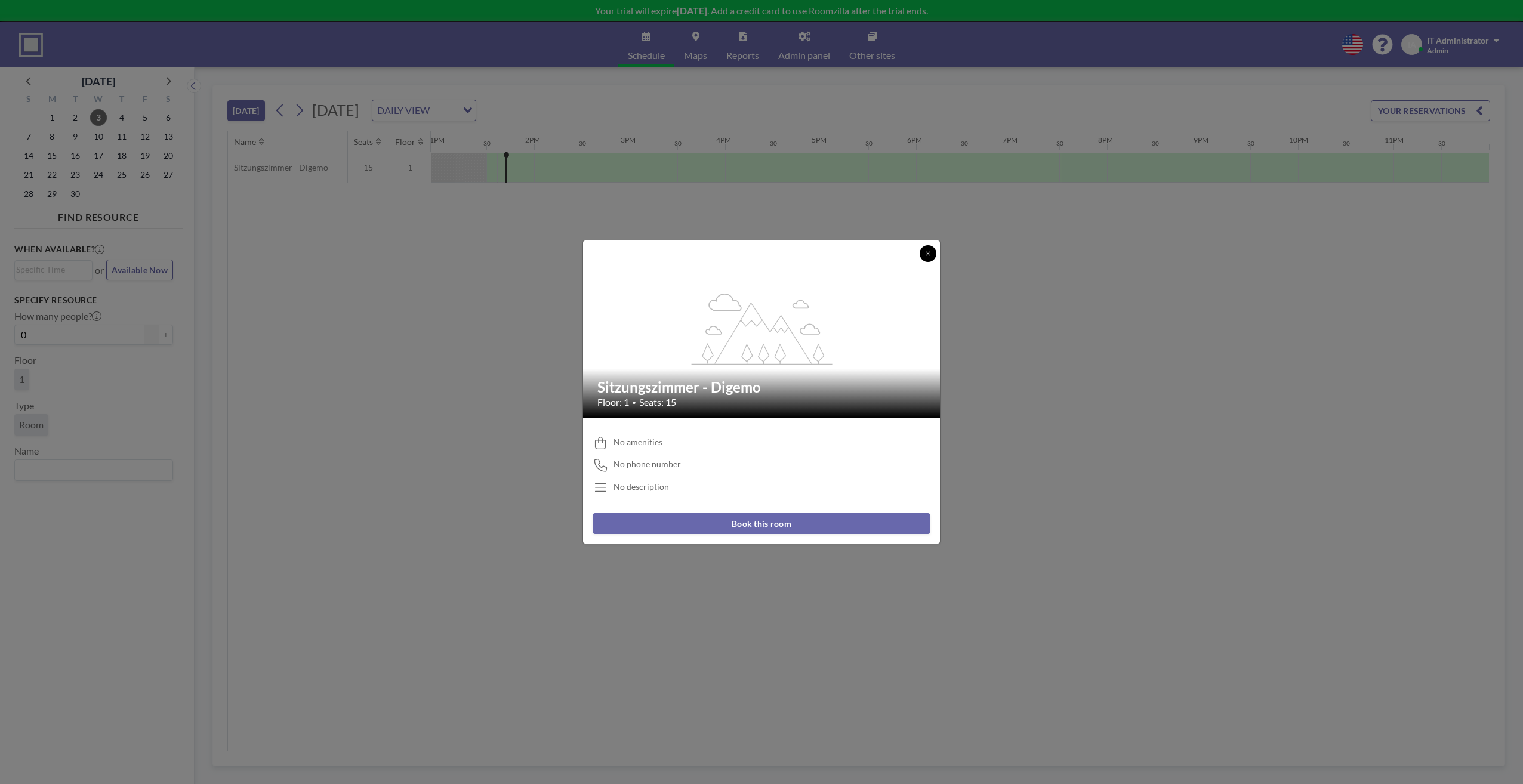
click at [928, 253] on icon at bounding box center [928, 254] width 8 height 8
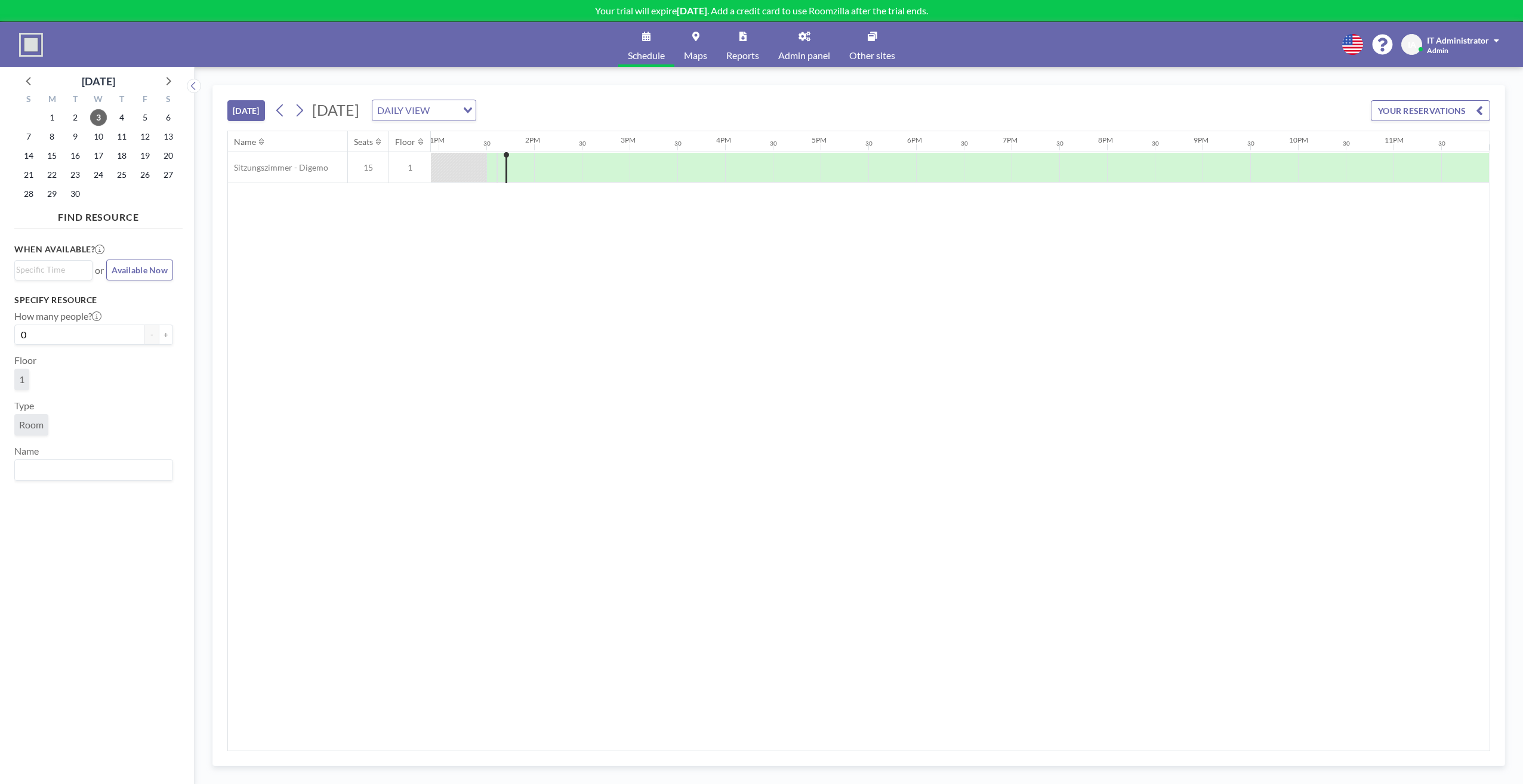
click at [790, 271] on div "Name Seats Floor 12AM 30 1AM 30 2AM 30 3AM 30 4AM 30 5AM 30 6AM 30 7AM 30 8AM 3…" at bounding box center [859, 441] width 1262 height 619
click at [761, 257] on div "Name Seats Floor 12AM 30 1AM 30 2AM 30 3AM 30 4AM 30 5AM 30 6AM 30 7AM 30 8AM 3…" at bounding box center [859, 441] width 1262 height 619
click at [495, 345] on div "Name Seats Floor 12AM 30 1AM 30 2AM 30 3AM 30 4AM 30 5AM 30 6AM 30 7AM 30 8AM 3…" at bounding box center [859, 441] width 1262 height 619
click at [811, 51] on span "Admin panel" at bounding box center [804, 55] width 52 height 9
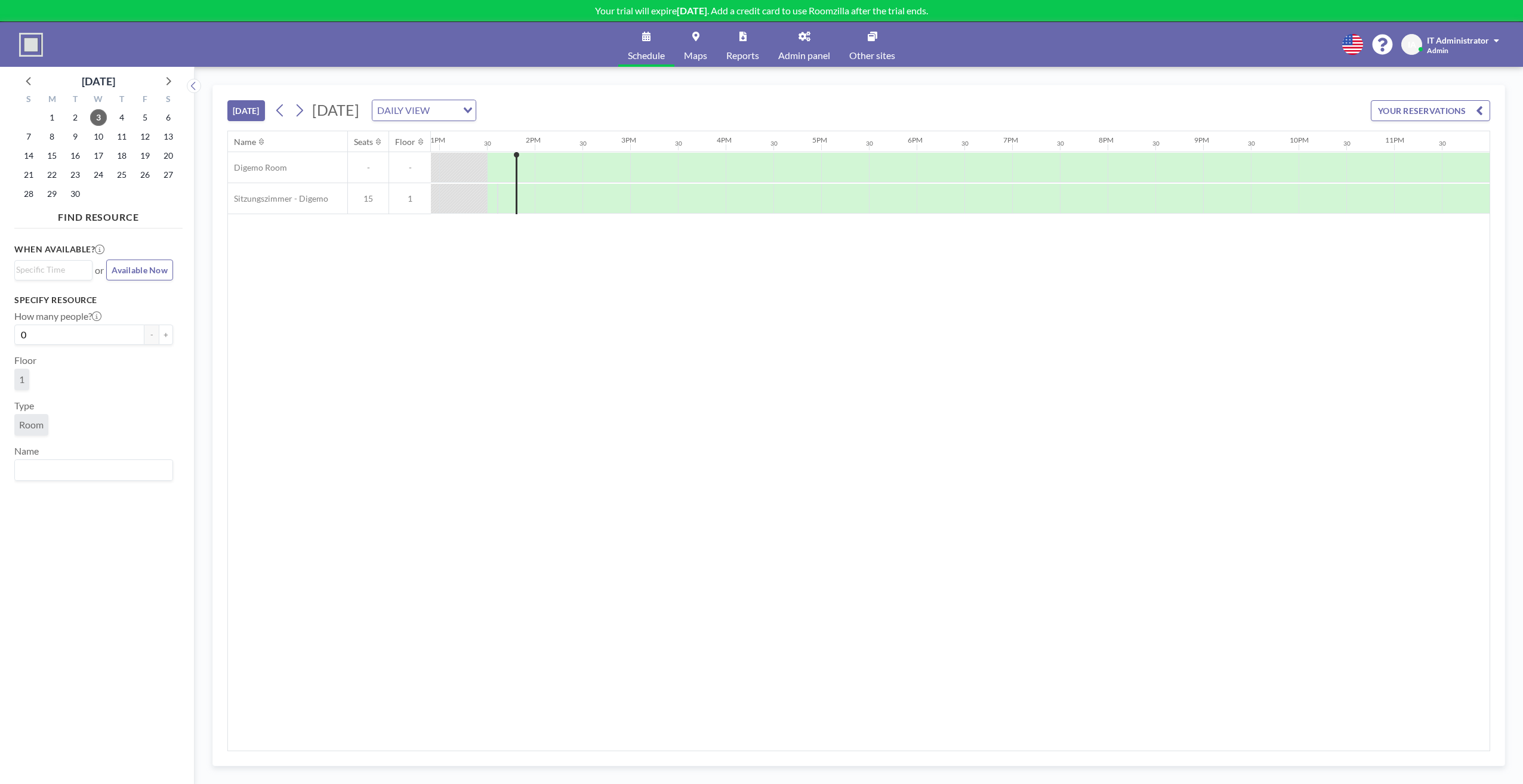
scroll to position [0, 1234]
click at [799, 49] on link "Admin panel" at bounding box center [804, 44] width 71 height 44
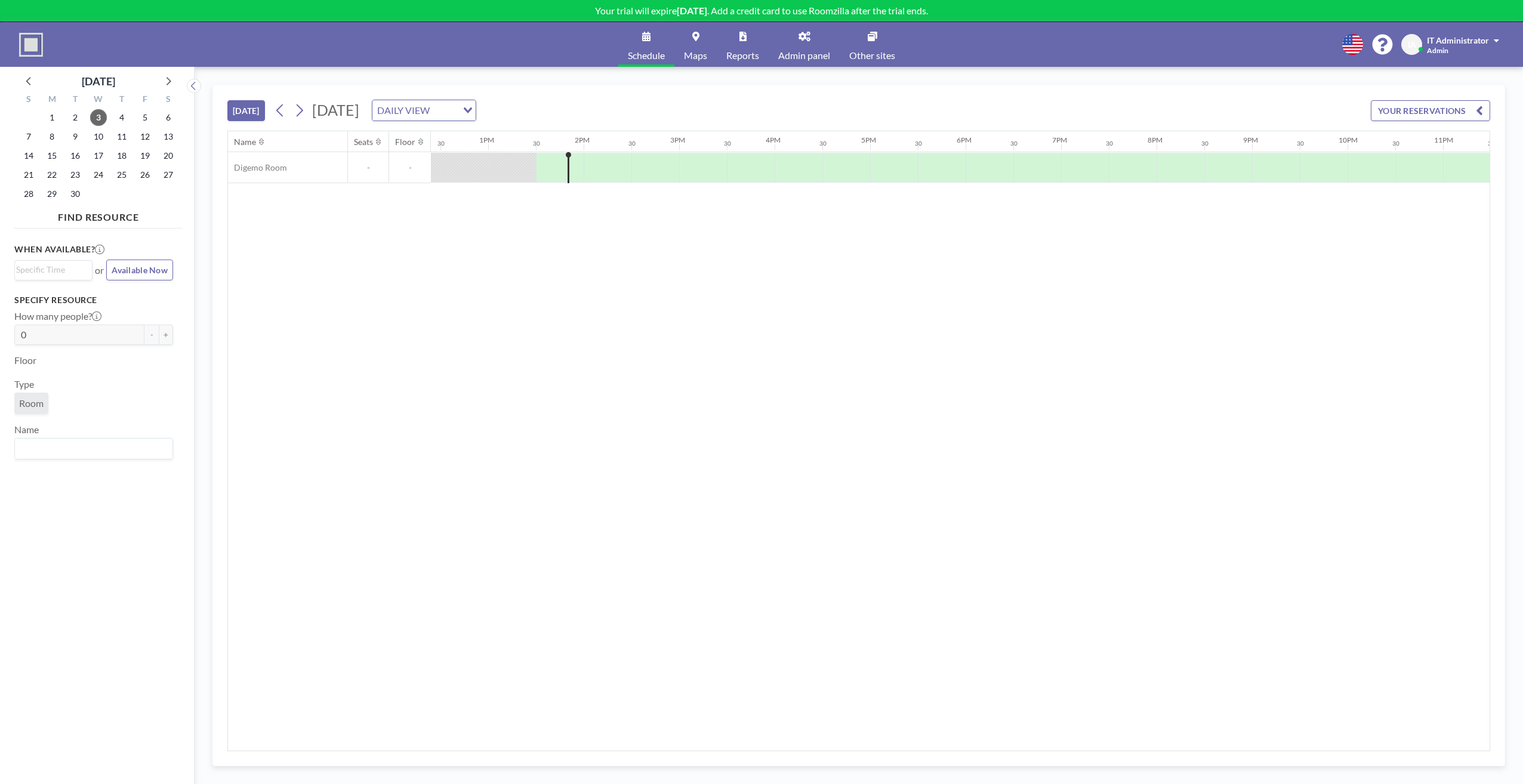
scroll to position [0, 1234]
click at [375, 233] on div "Name Seats Floor 12AM 30 1AM 30 2AM 30 3AM 30 4AM 30 5AM 30 6AM 30 7AM 30 8AM 3…" at bounding box center [859, 441] width 1262 height 619
click at [742, 284] on div "Name Seats Floor 12AM 30 1AM 30 2AM 30 3AM 30 4AM 30 5AM 30 6AM 30 7AM 30 8AM 3…" at bounding box center [859, 441] width 1262 height 619
click at [813, 43] on link "Admin panel" at bounding box center [804, 44] width 71 height 44
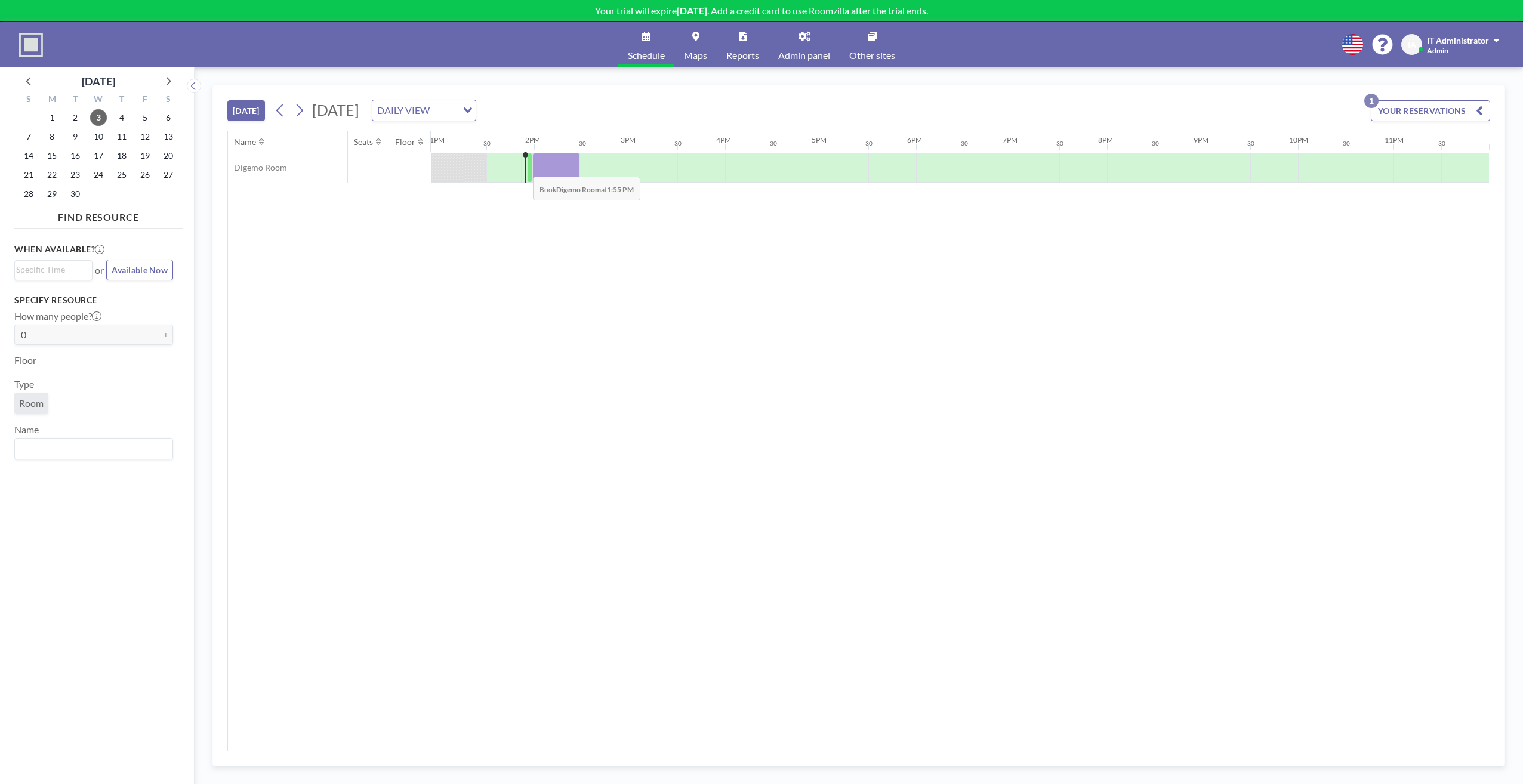
drag, startPoint x: 523, startPoint y: 167, endPoint x: 551, endPoint y: 163, distance: 28.3
drag, startPoint x: 551, startPoint y: 163, endPoint x: 537, endPoint y: 279, distance: 116.8
click at [517, 341] on div "Name Seats Floor 12AM 30 1AM 30 2AM 30 3AM 30 4AM 30 5AM 30 6AM 30 7AM 30 8AM 3…" at bounding box center [859, 441] width 1262 height 619
drag, startPoint x: 557, startPoint y: 172, endPoint x: 540, endPoint y: 251, distance: 80.8
click at [534, 299] on div "Name Seats Floor 12AM 30 1AM 30 2AM 30 3AM 30 4AM 30 5AM 30 6AM 30 7AM 30 8AM 3…" at bounding box center [859, 441] width 1262 height 619
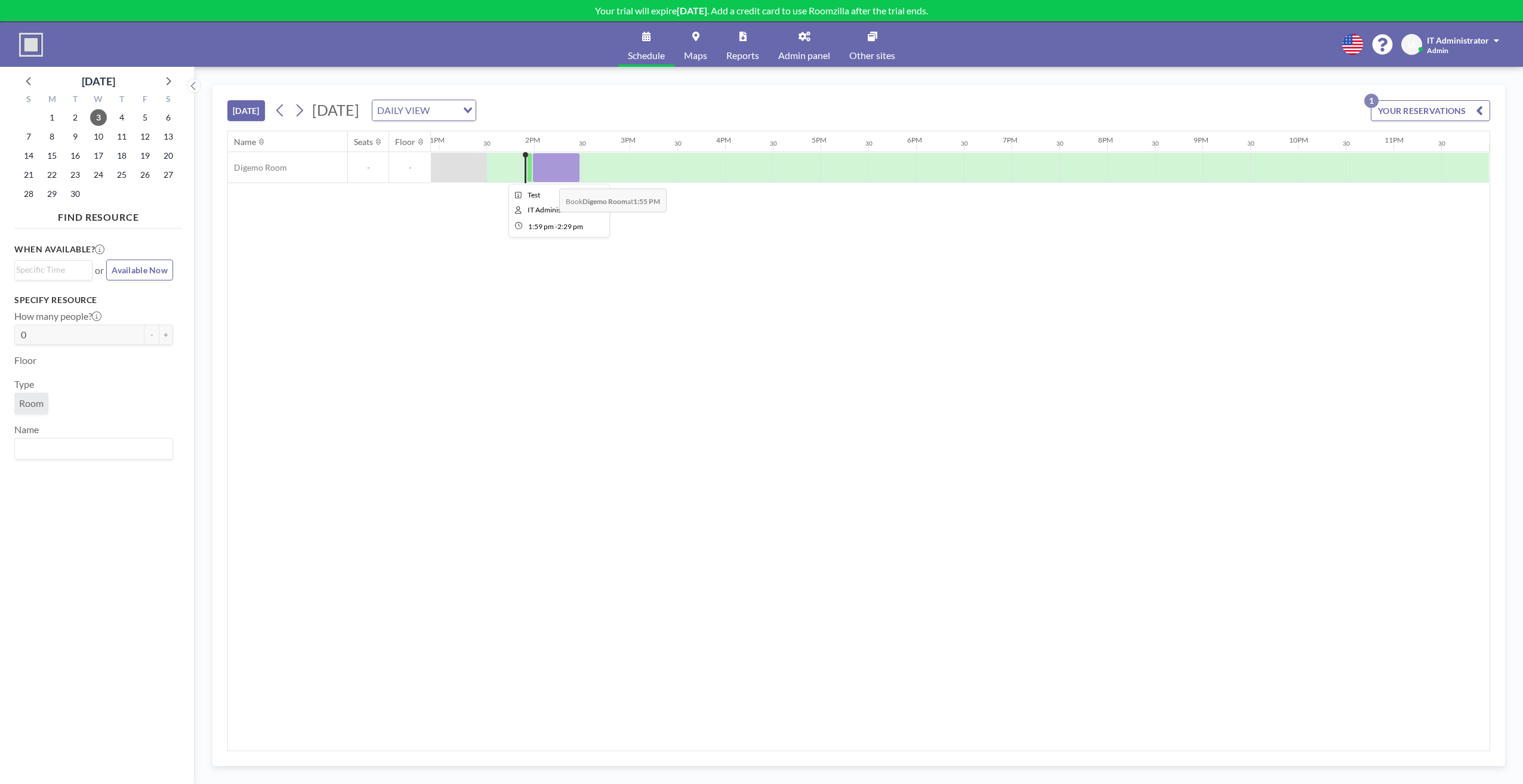
click at [551, 170] on div at bounding box center [556, 168] width 48 height 30
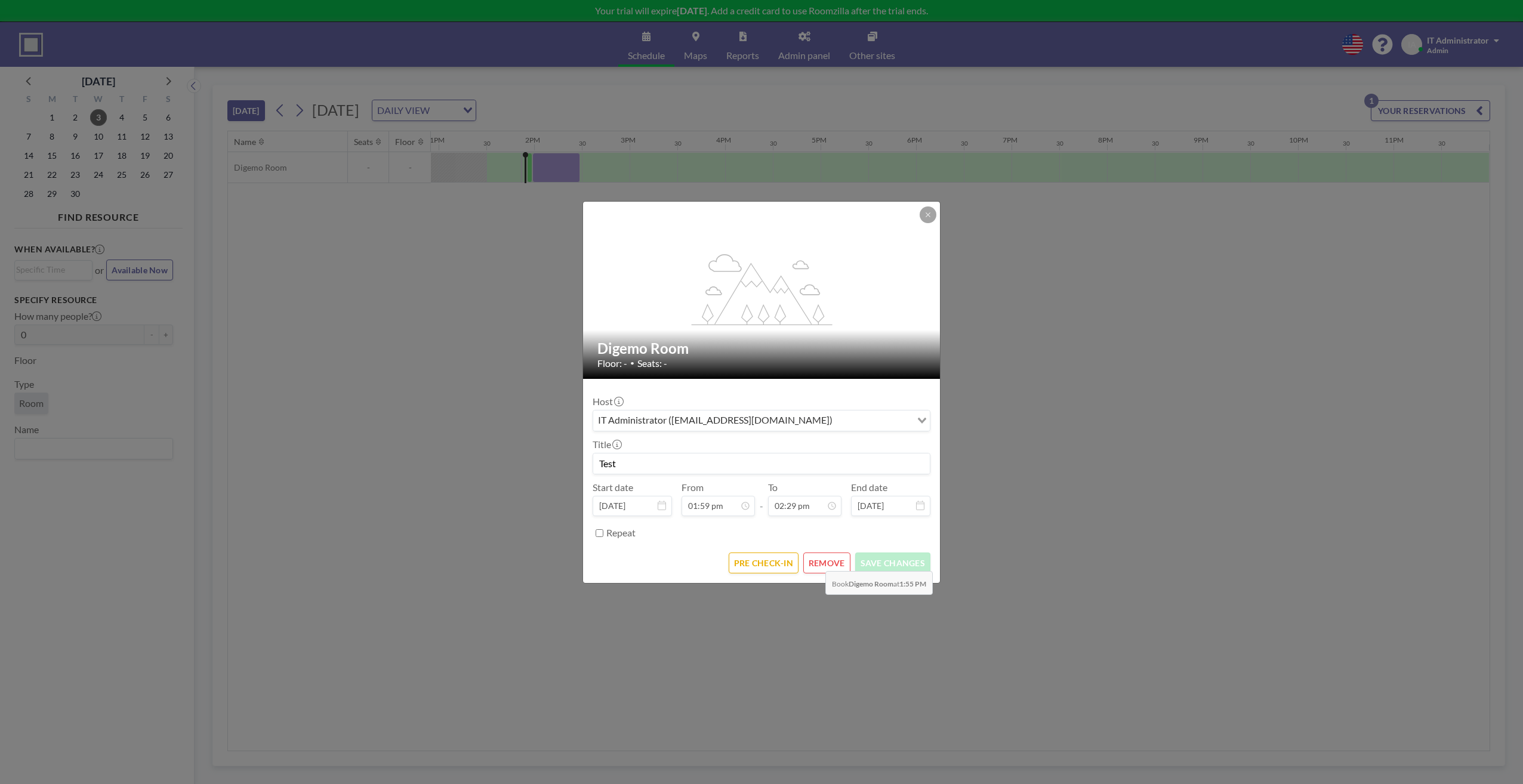
click at [816, 562] on button "REMOVE" at bounding box center [827, 562] width 47 height 21
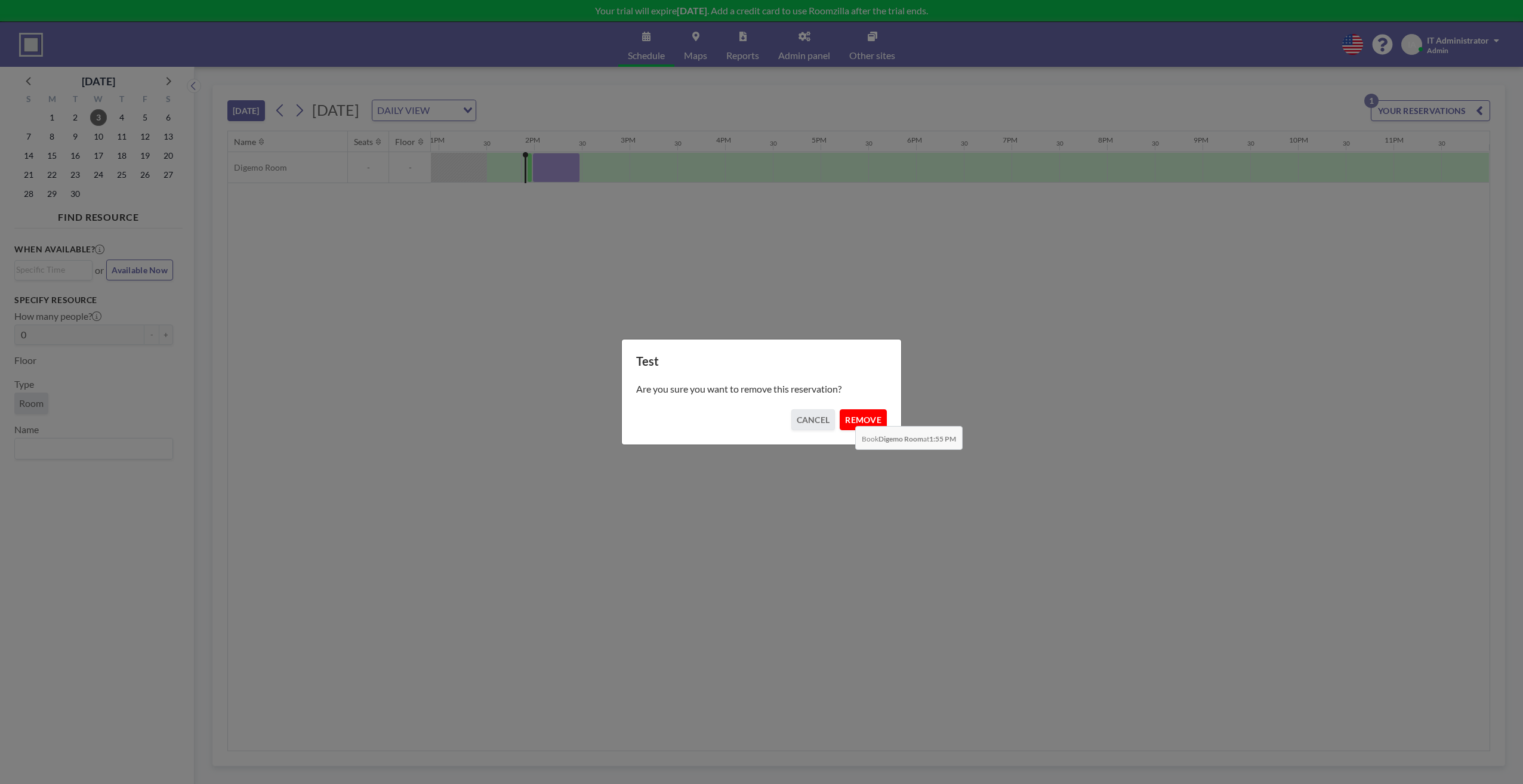
click at [846, 418] on button "REMOVE" at bounding box center [863, 419] width 47 height 21
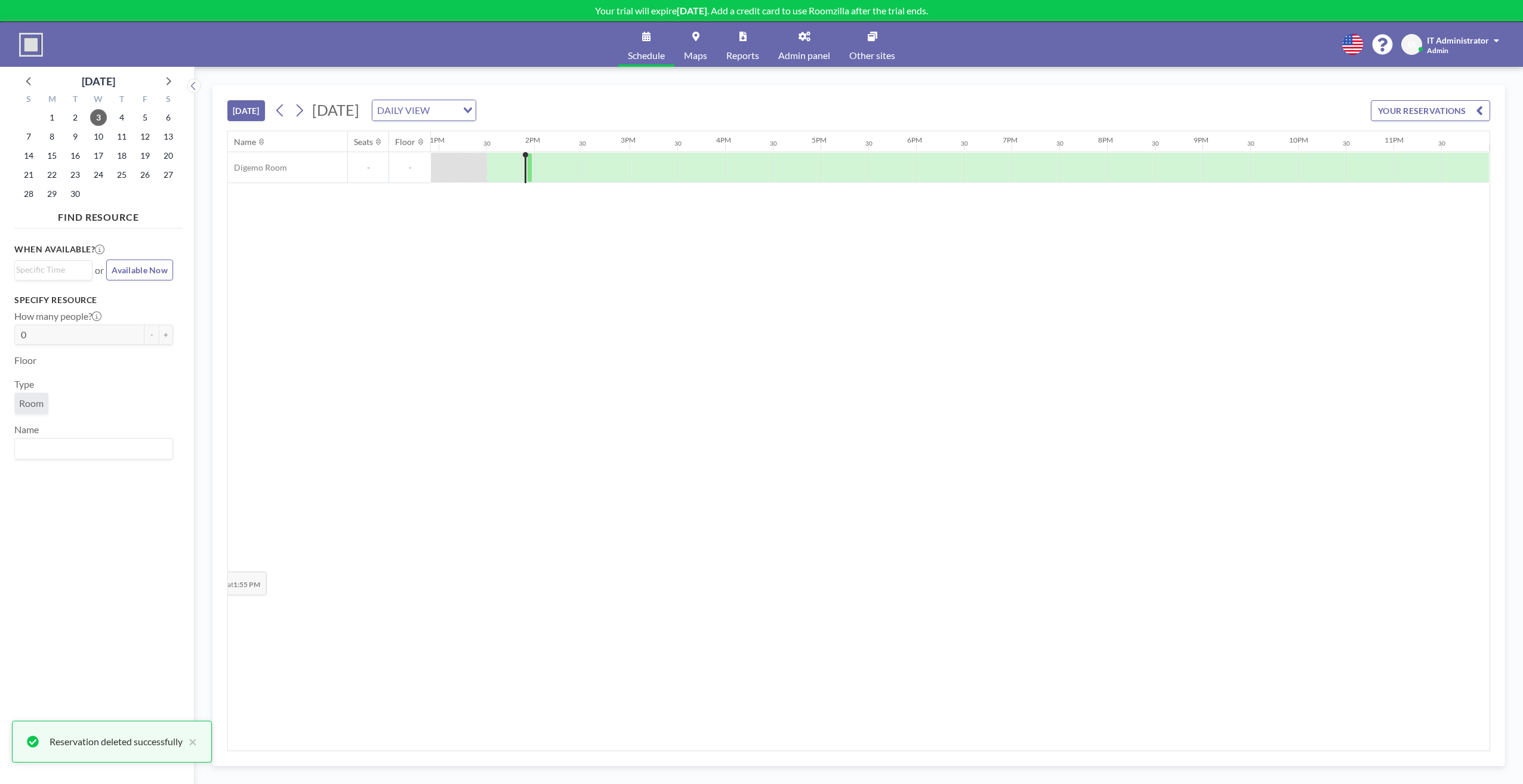
click at [147, 563] on div "When available? Loading... or Available Now Specify resource How many people? 0…" at bounding box center [98, 497] width 168 height 527
click at [808, 51] on span "Admin panel" at bounding box center [804, 55] width 52 height 9
click at [659, 240] on div "Name Seats Floor 12AM 30 1AM 30 2AM 30 3AM 30 4AM 30 5AM 30 6AM 30 7AM 30 8AM 3…" at bounding box center [859, 441] width 1262 height 619
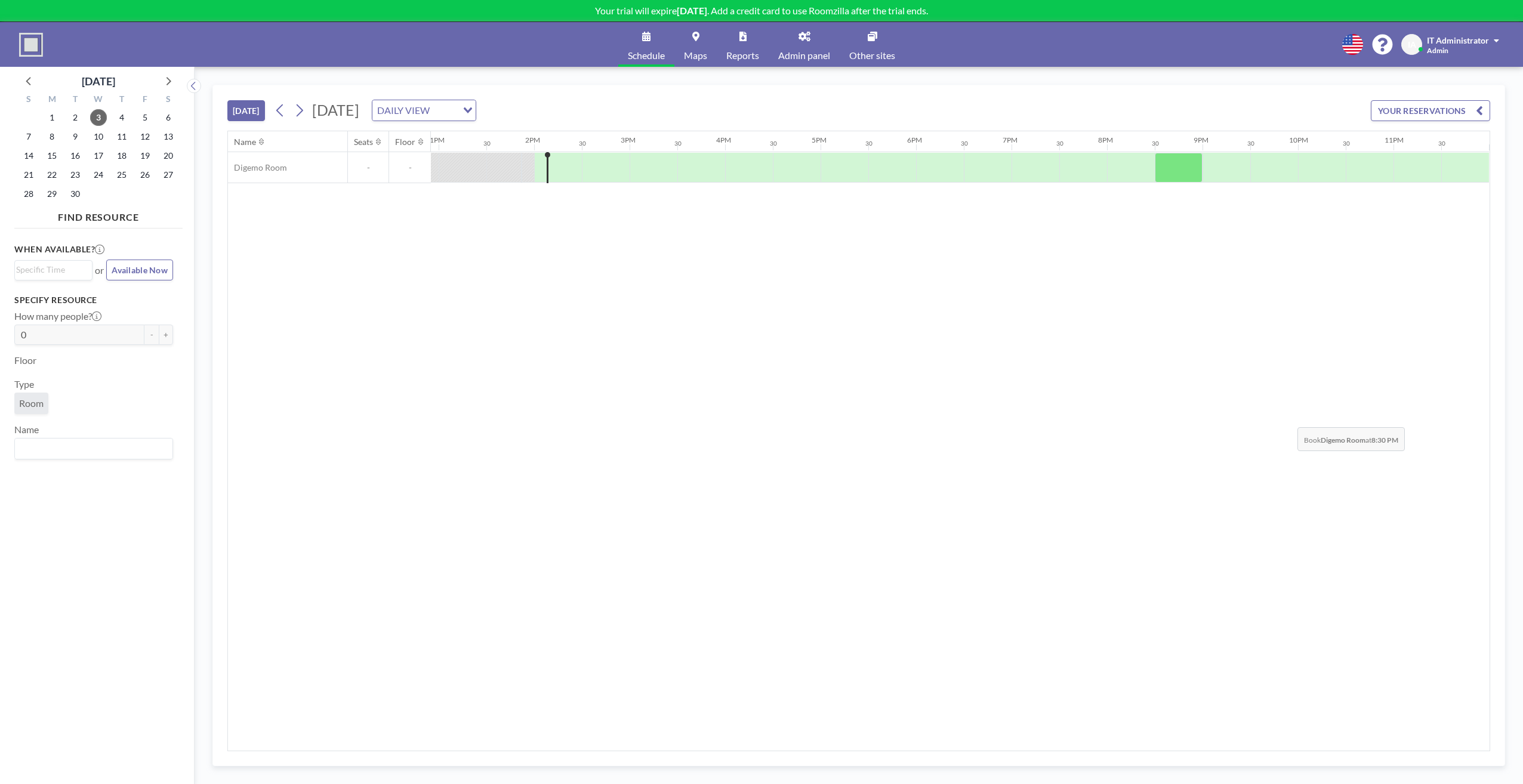
click at [1288, 418] on div "Name Seats Floor 12AM 30 1AM 30 2AM 30 3AM 30 4AM 30 5AM 30 6AM 30 7AM 30 8AM 3…" at bounding box center [859, 441] width 1262 height 619
click at [818, 42] on link "Admin panel" at bounding box center [804, 44] width 71 height 44
click at [303, 535] on div "Name Seats Floor 12AM 30 1AM 30 2AM 30 3AM 30 4AM 30 5AM 30 6AM 30 7AM 30 8AM 3…" at bounding box center [859, 441] width 1262 height 619
click at [785, 104] on div "[DATE] [DATE] DAILY VIEW Loading... YOUR RESERVATIONS" at bounding box center [859, 108] width 1263 height 45
